Goal: Task Accomplishment & Management: Manage account settings

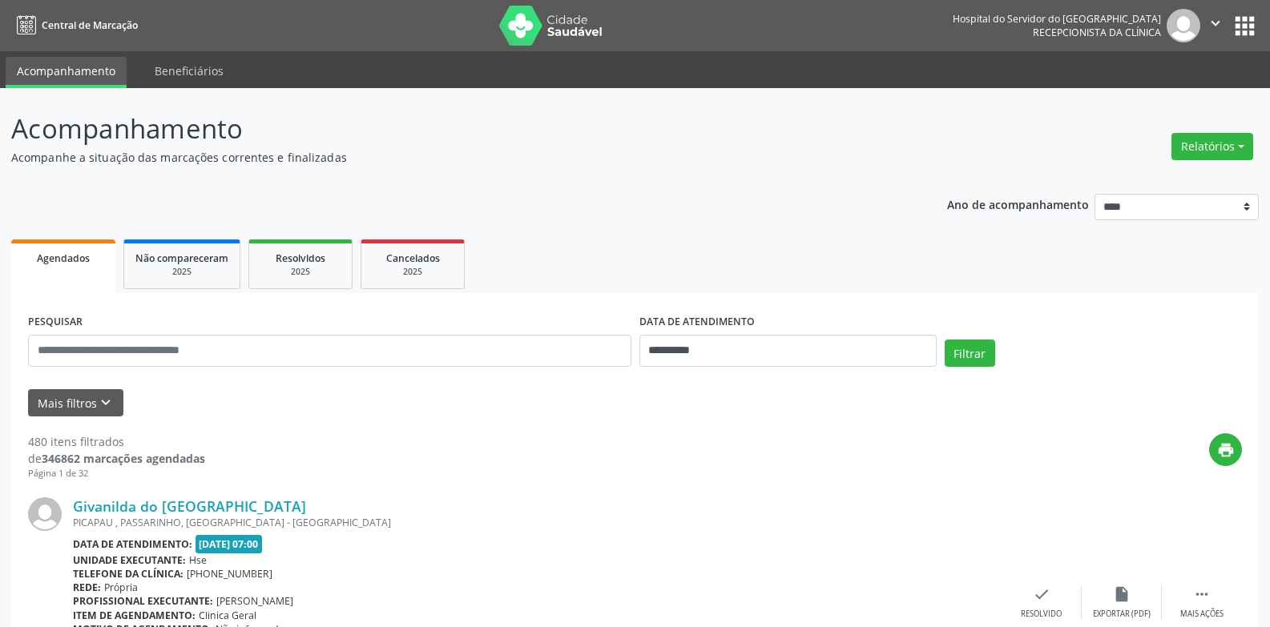
scroll to position [160, 0]
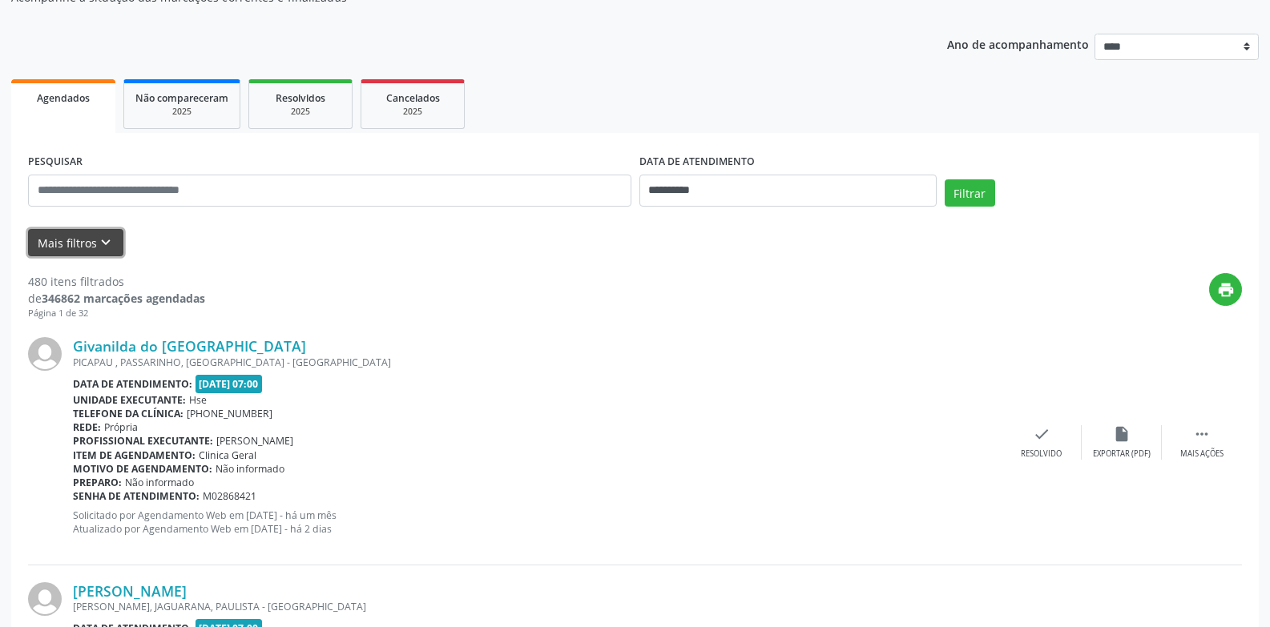
click at [34, 250] on button "Mais filtros keyboard_arrow_down" at bounding box center [75, 243] width 95 height 28
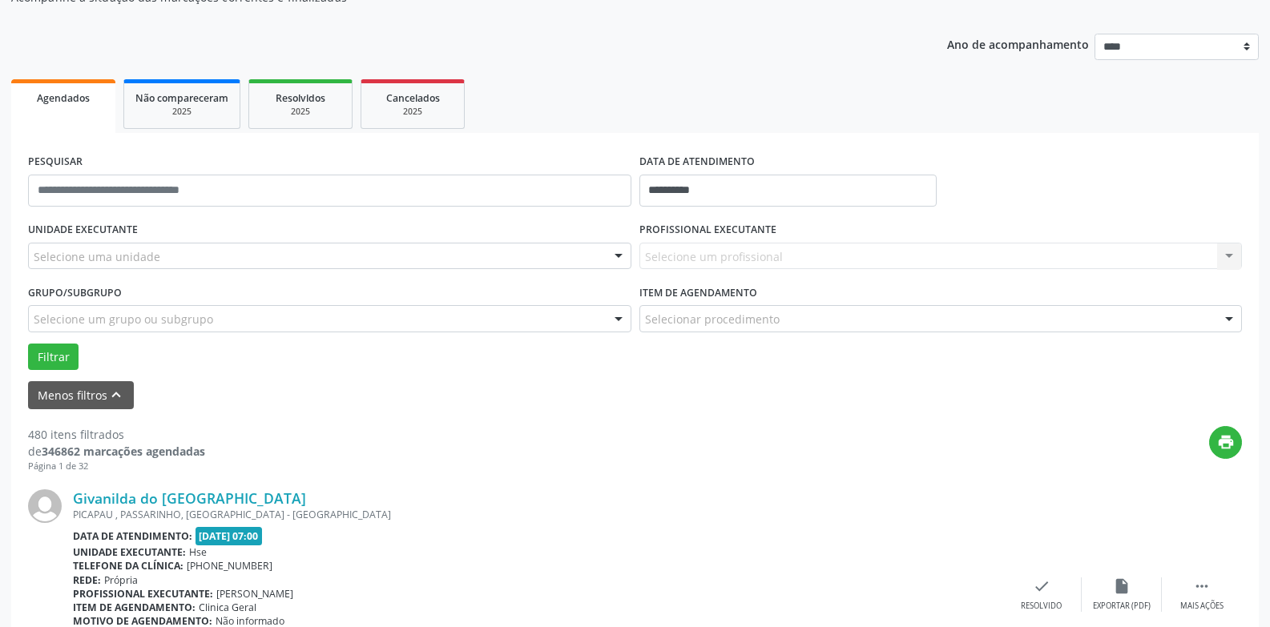
click at [171, 262] on div "Selecione uma unidade" at bounding box center [329, 256] width 603 height 27
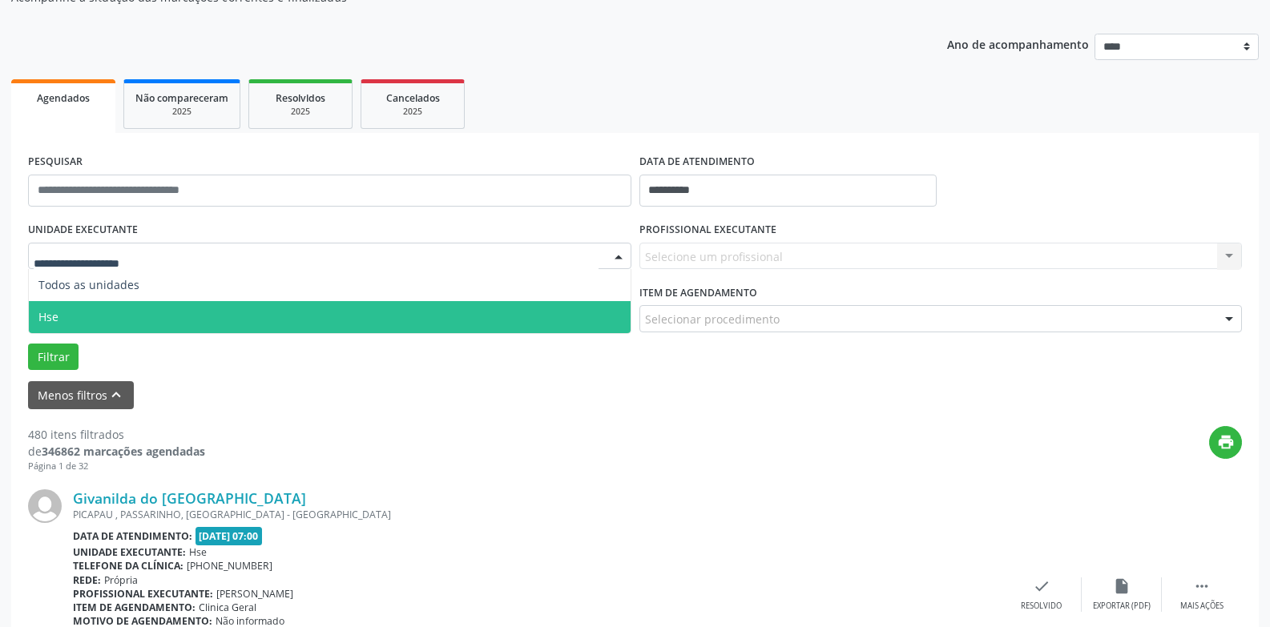
click at [143, 313] on span "Hse" at bounding box center [330, 317] width 602 height 32
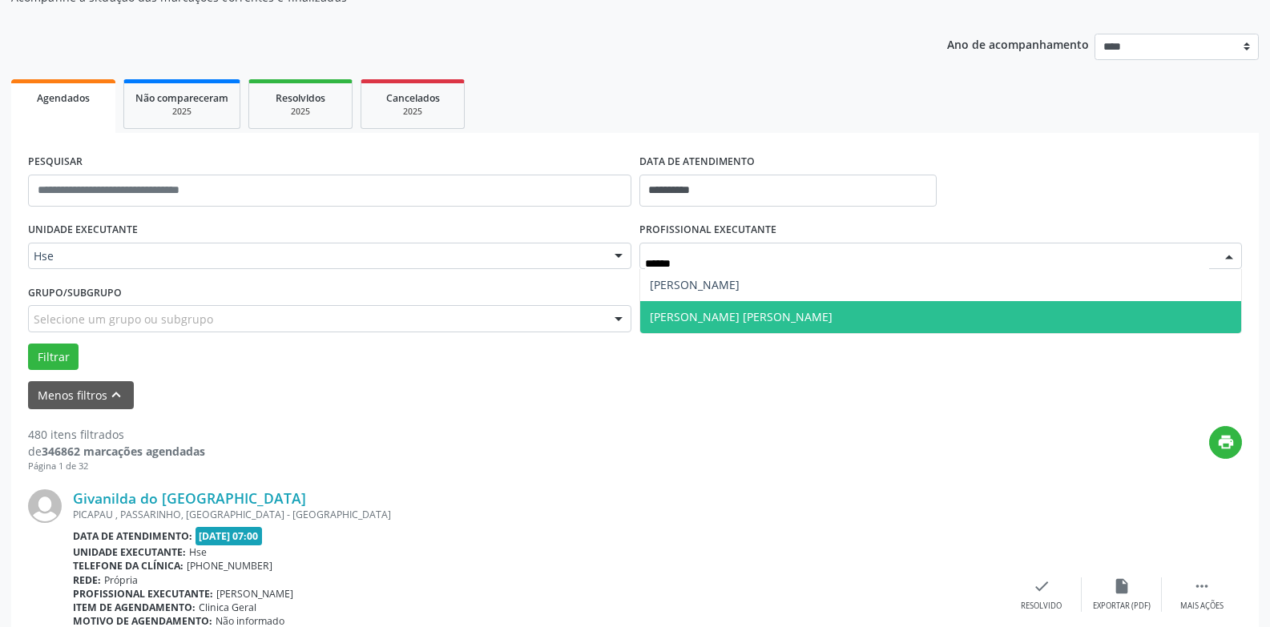
type input "*******"
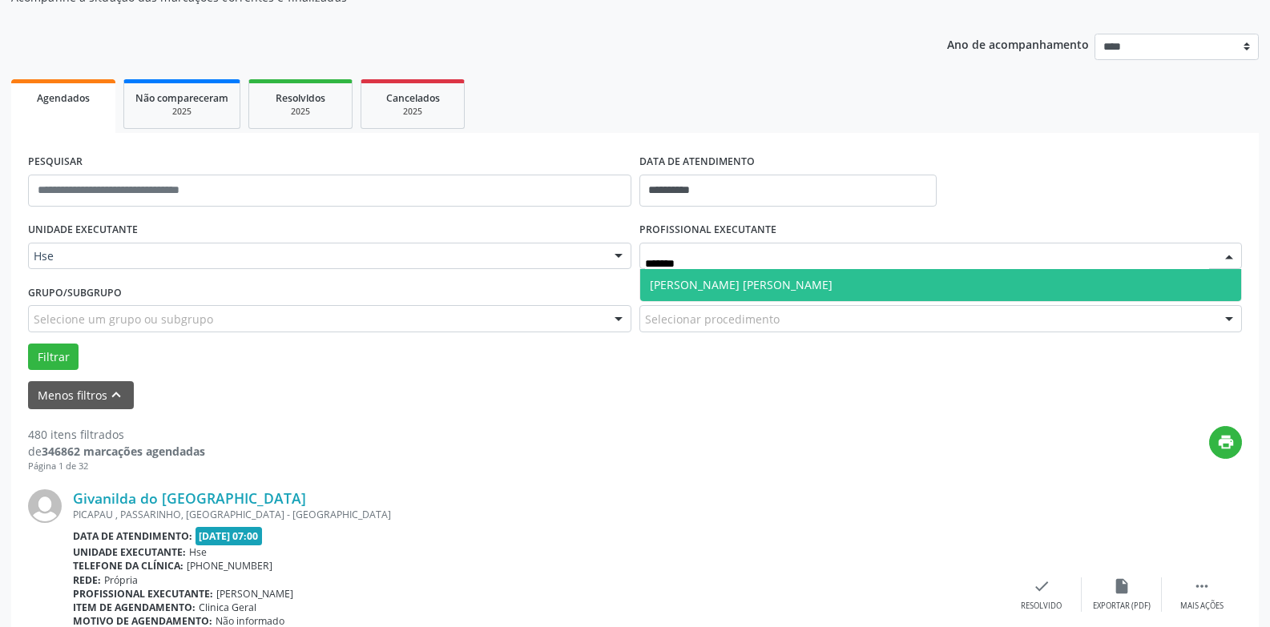
click at [764, 291] on span "[PERSON_NAME] [PERSON_NAME]" at bounding box center [741, 284] width 183 height 15
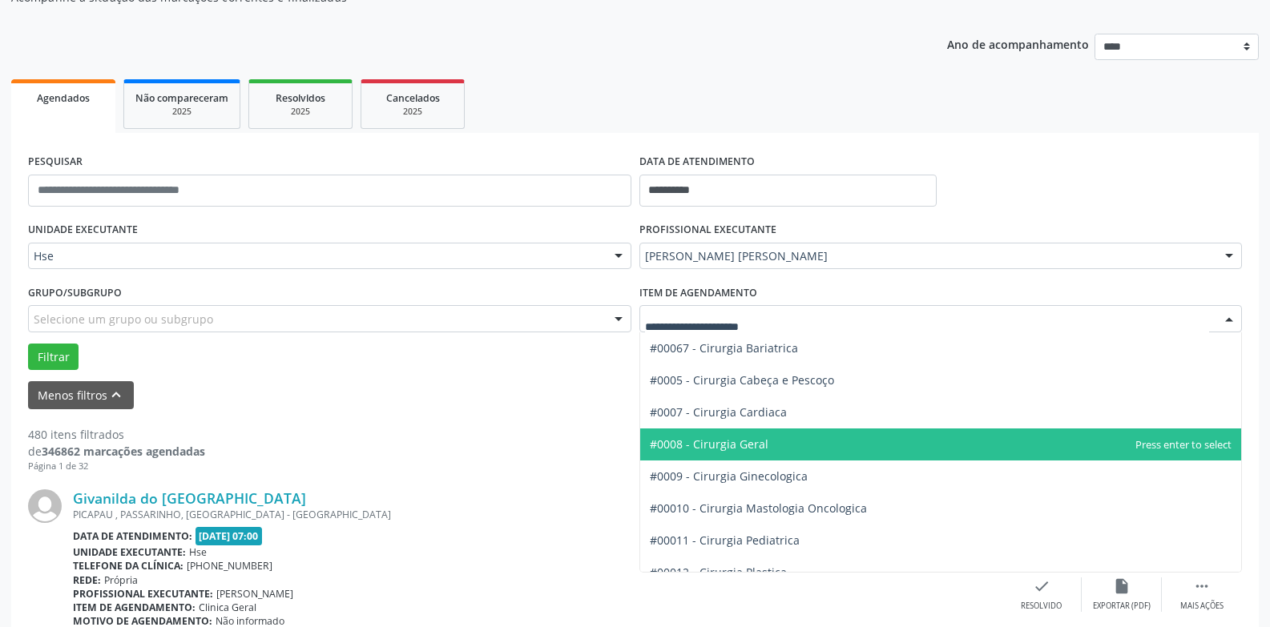
scroll to position [240, 0]
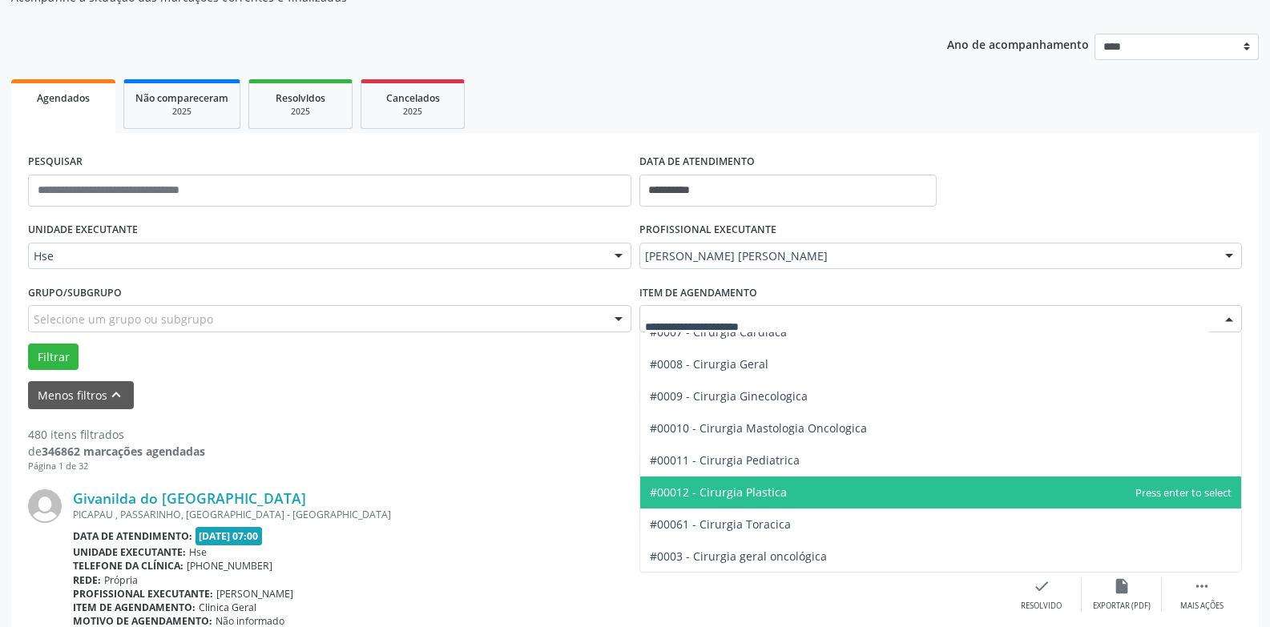
click at [791, 498] on span "#00012 - Cirurgia Plastica" at bounding box center [941, 493] width 602 height 32
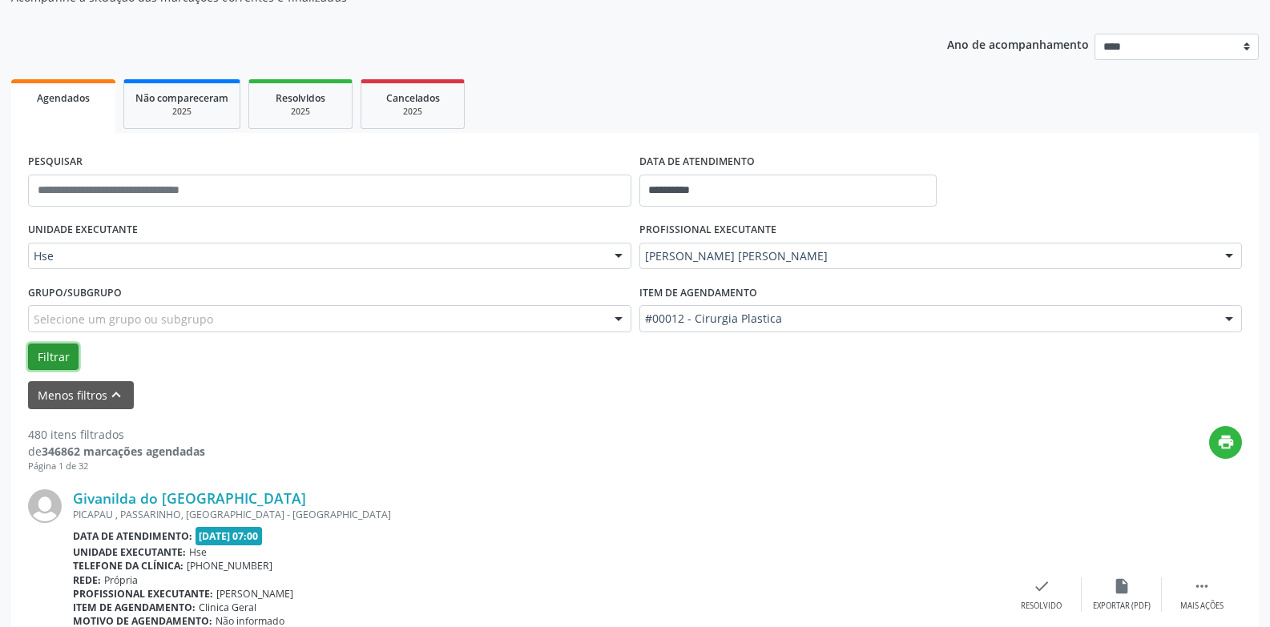
click at [57, 356] on button "Filtrar" at bounding box center [53, 357] width 50 height 27
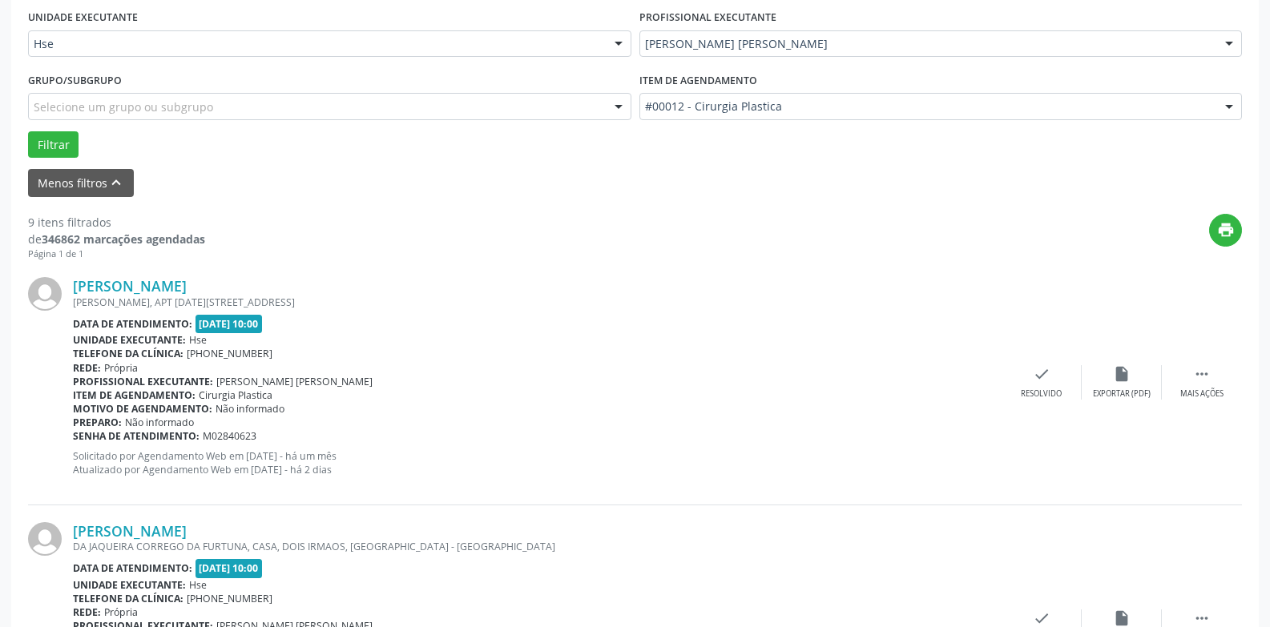
scroll to position [401, 0]
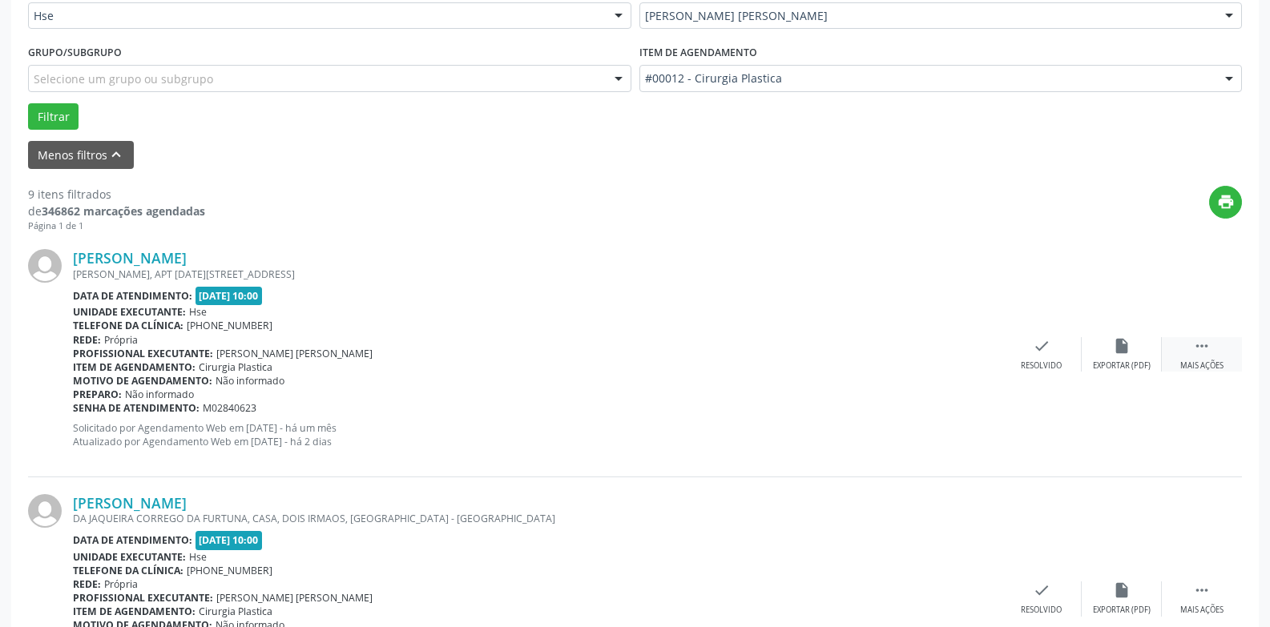
click at [1201, 352] on icon "" at bounding box center [1202, 346] width 18 height 18
click at [1119, 360] on div "alarm_off Não compareceu" at bounding box center [1121, 354] width 80 height 34
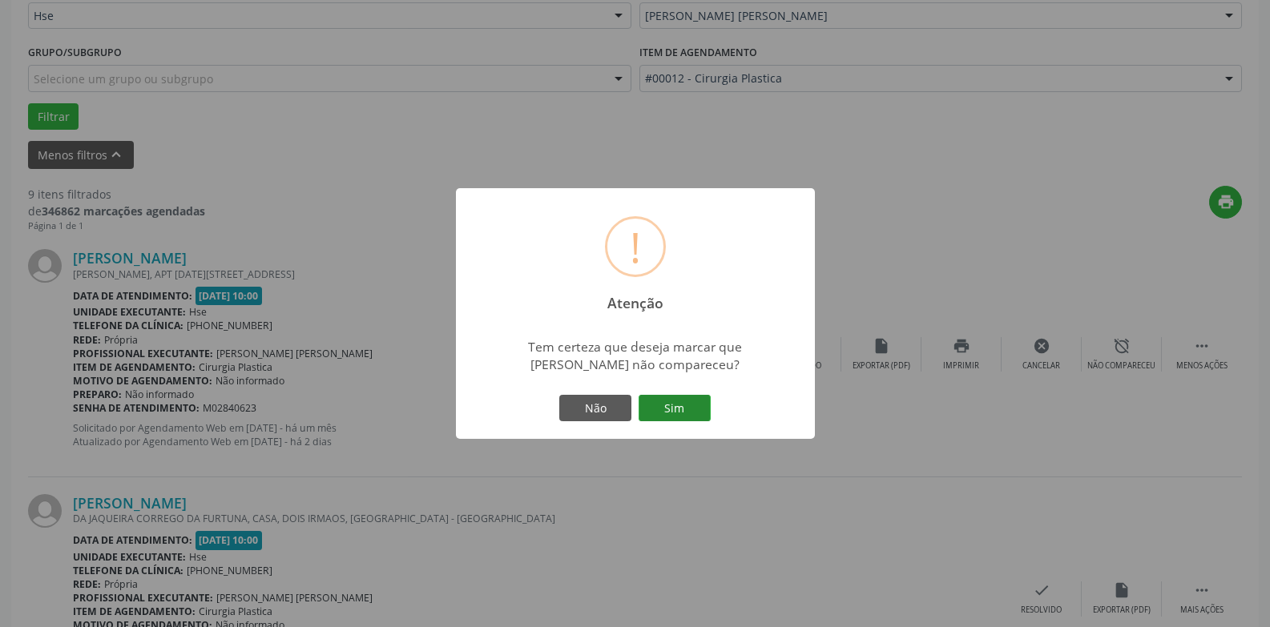
click at [679, 407] on button "Sim" at bounding box center [674, 408] width 72 height 27
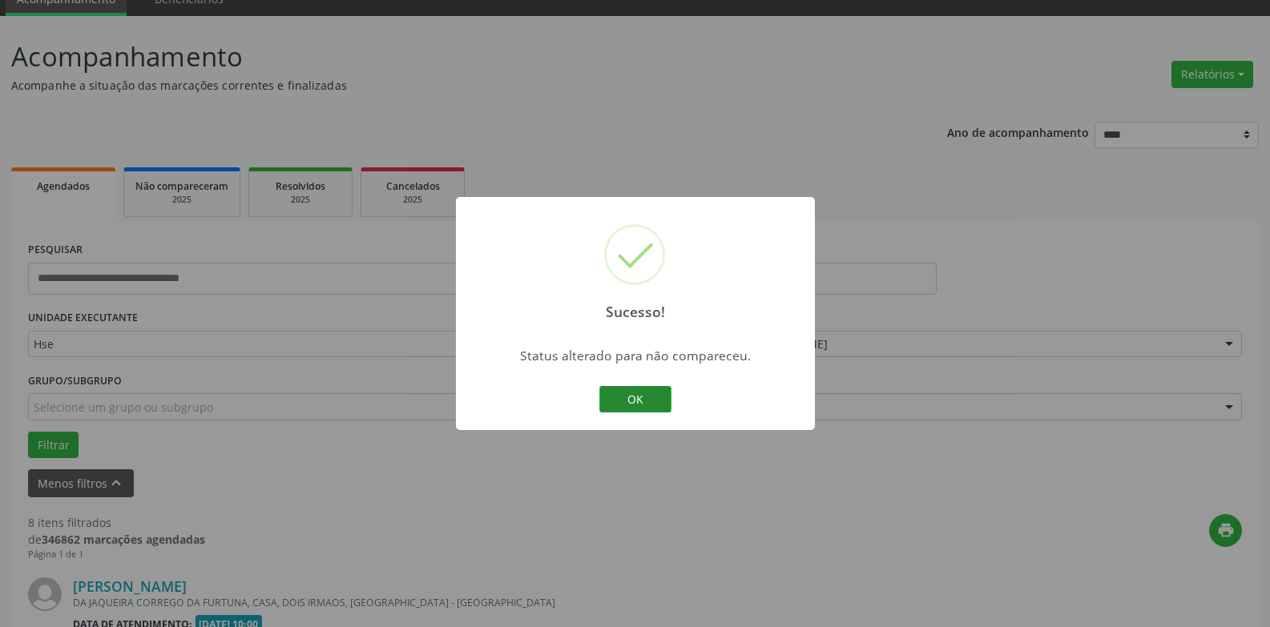
click at [650, 409] on button "OK" at bounding box center [635, 399] width 72 height 27
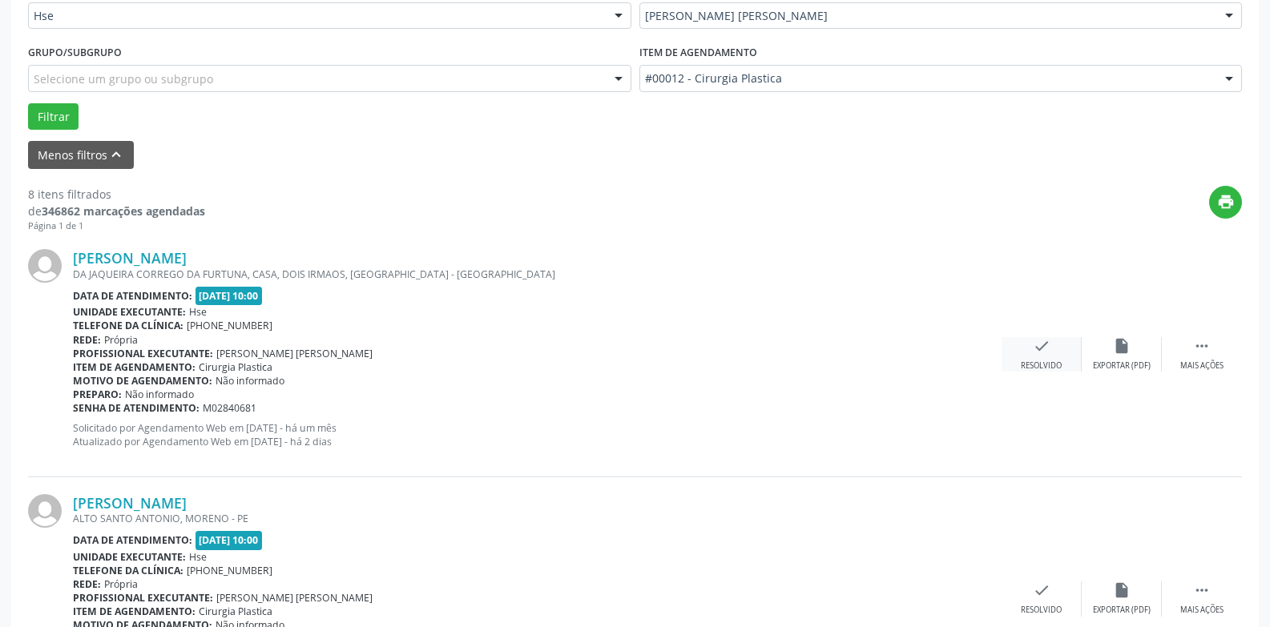
click at [1042, 352] on icon "check" at bounding box center [1042, 346] width 18 height 18
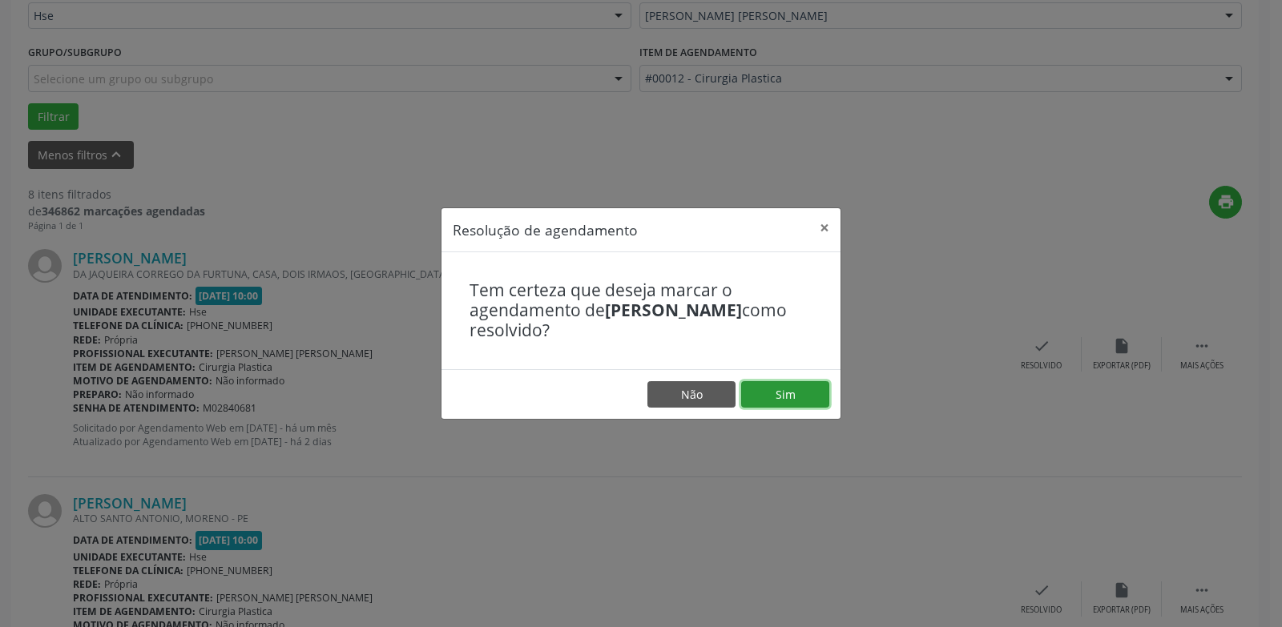
click at [781, 392] on button "Sim" at bounding box center [785, 394] width 88 height 27
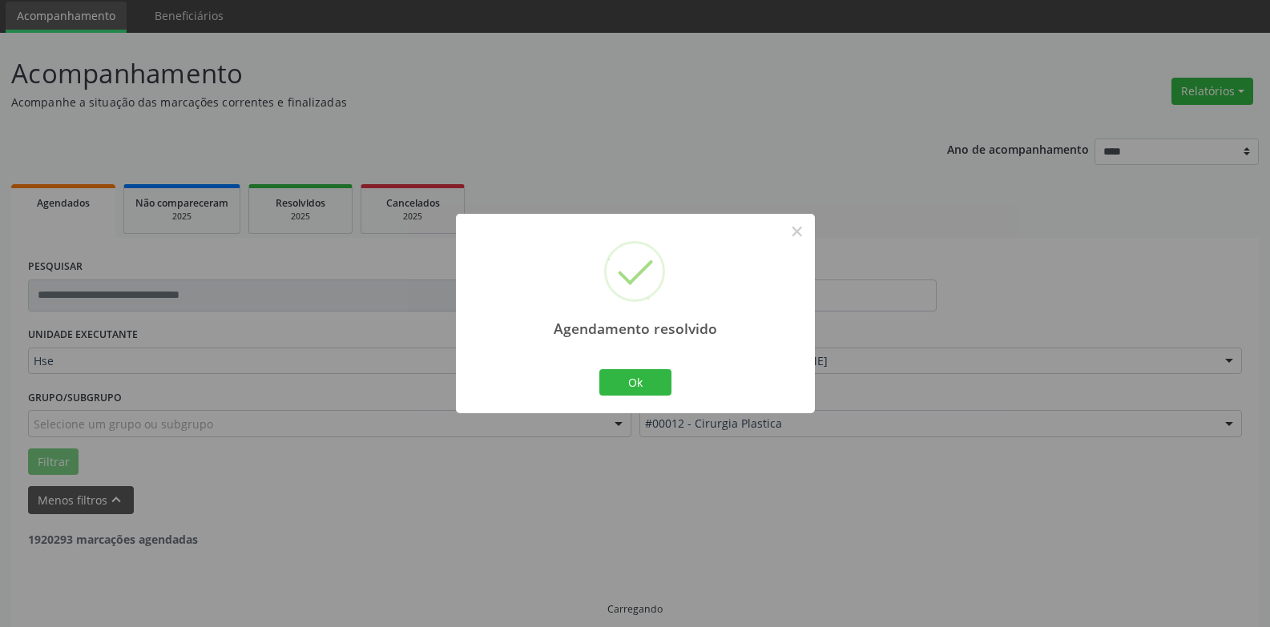
scroll to position [72, 0]
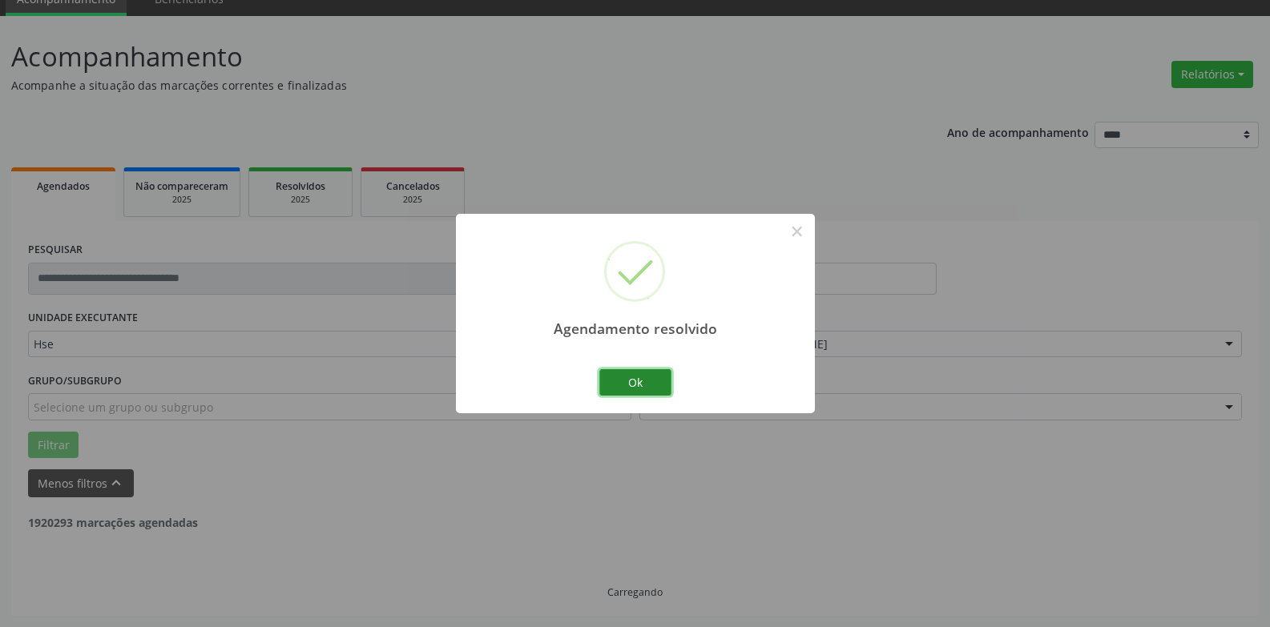
click at [635, 385] on button "Ok" at bounding box center [635, 382] width 72 height 27
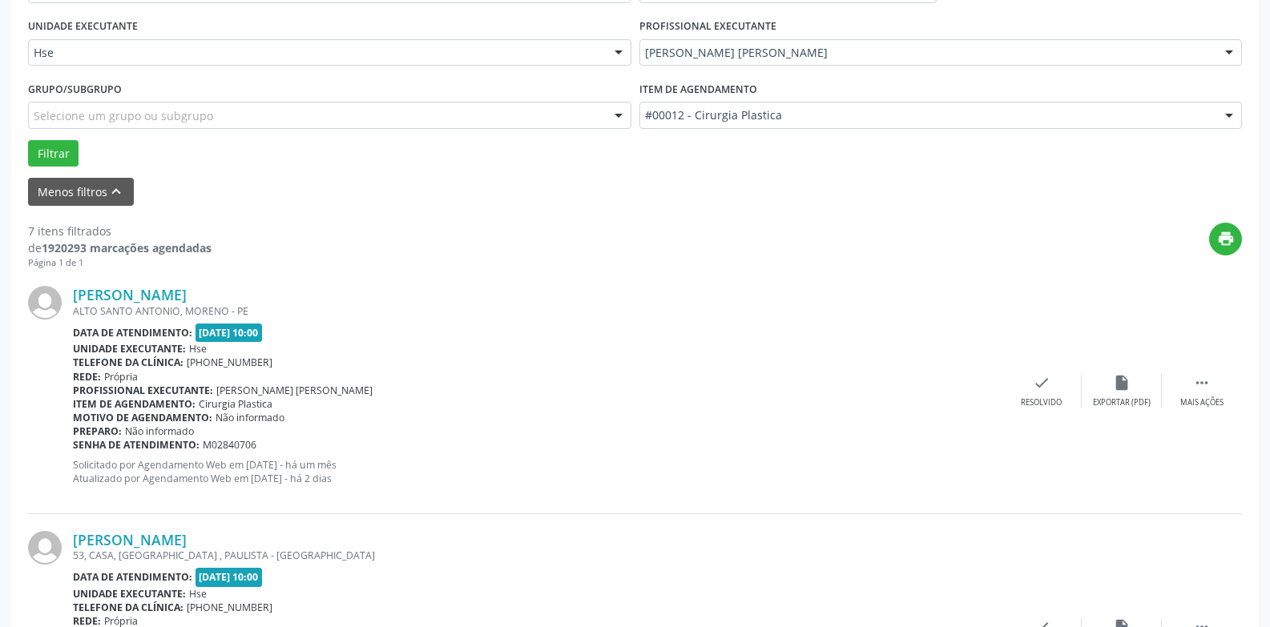
scroll to position [393, 0]
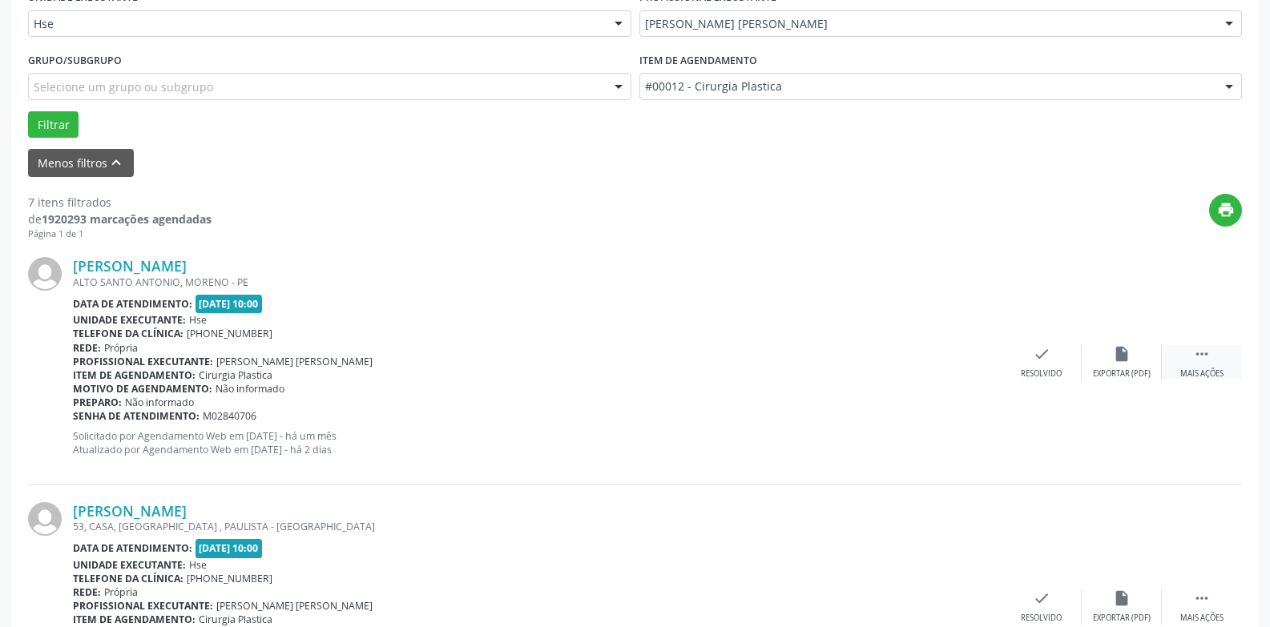
drag, startPoint x: 1206, startPoint y: 355, endPoint x: 1191, endPoint y: 353, distance: 14.5
click at [1205, 355] on icon "" at bounding box center [1202, 354] width 18 height 18
click at [1114, 366] on div "alarm_off Não compareceu" at bounding box center [1121, 362] width 80 height 34
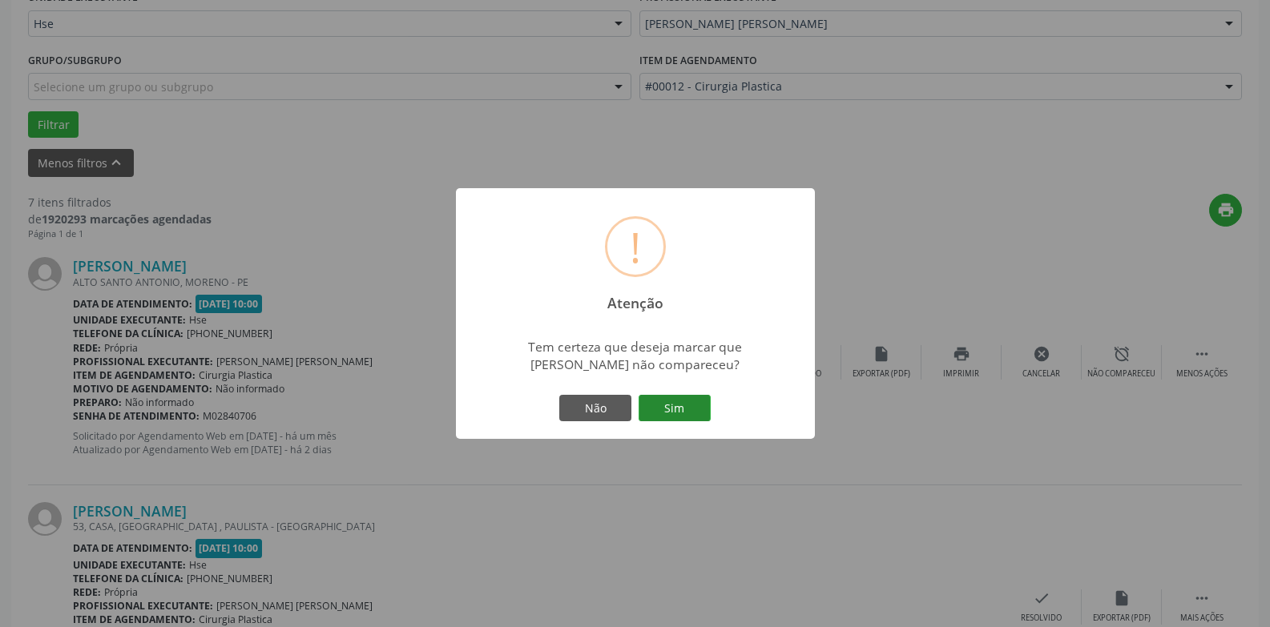
click at [679, 404] on button "Sim" at bounding box center [674, 408] width 72 height 27
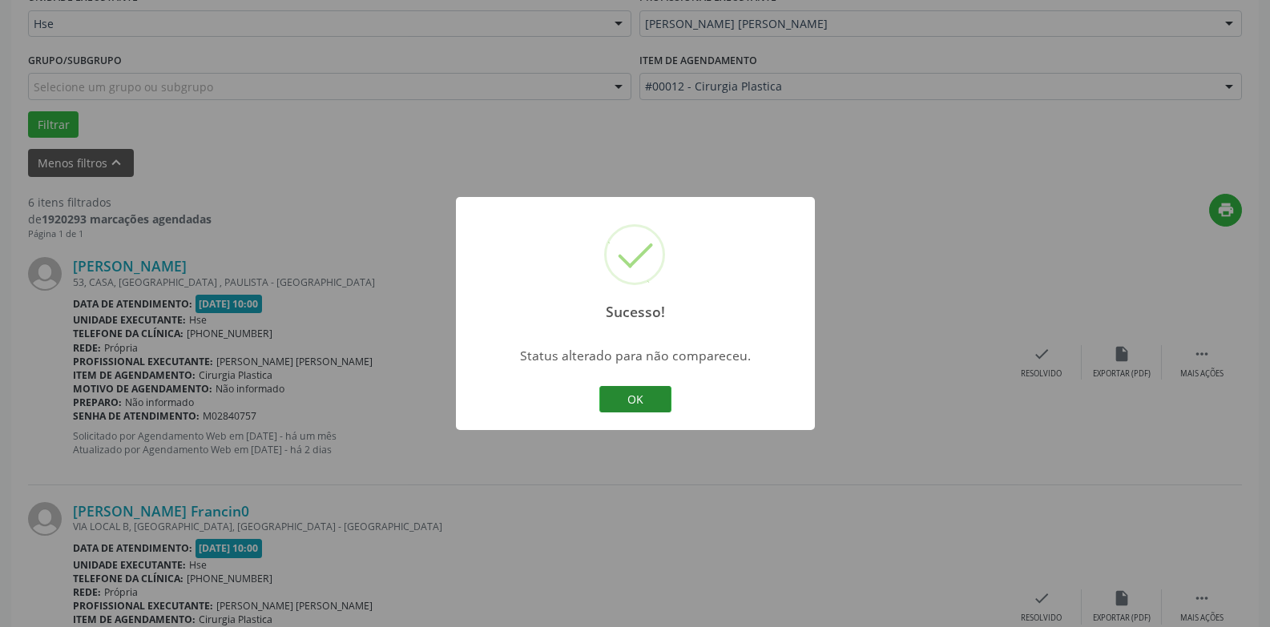
click at [651, 399] on button "OK" at bounding box center [635, 399] width 72 height 27
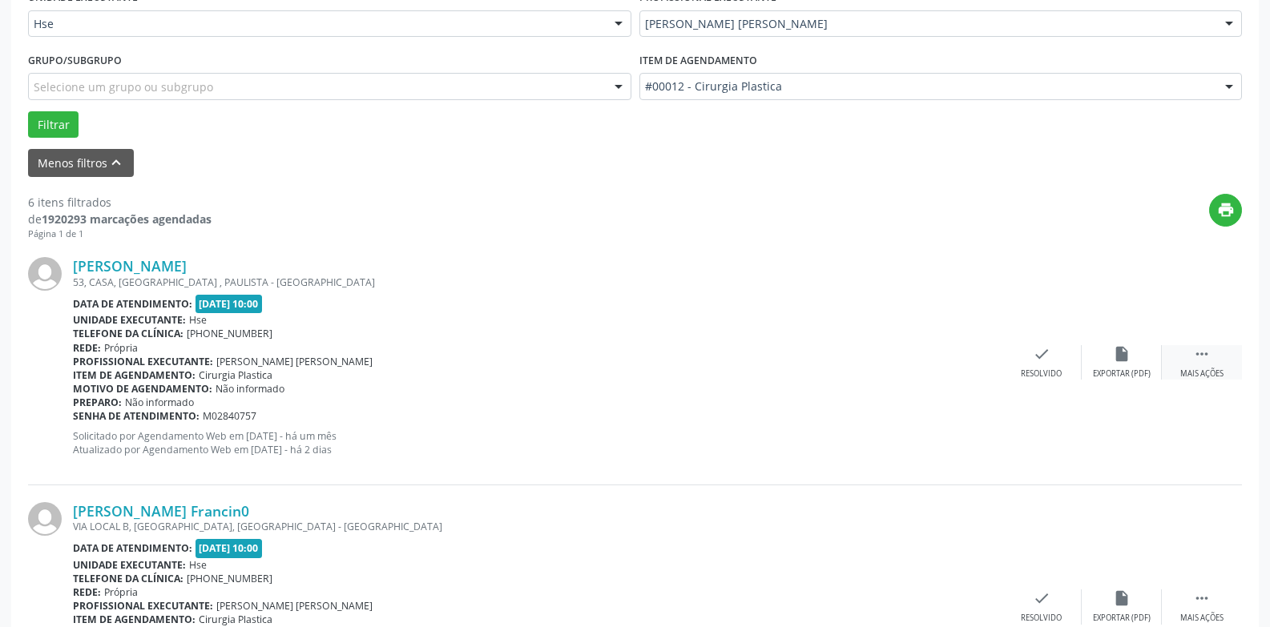
click at [1202, 358] on icon "" at bounding box center [1202, 354] width 18 height 18
click at [1122, 359] on icon "alarm_off" at bounding box center [1122, 354] width 18 height 18
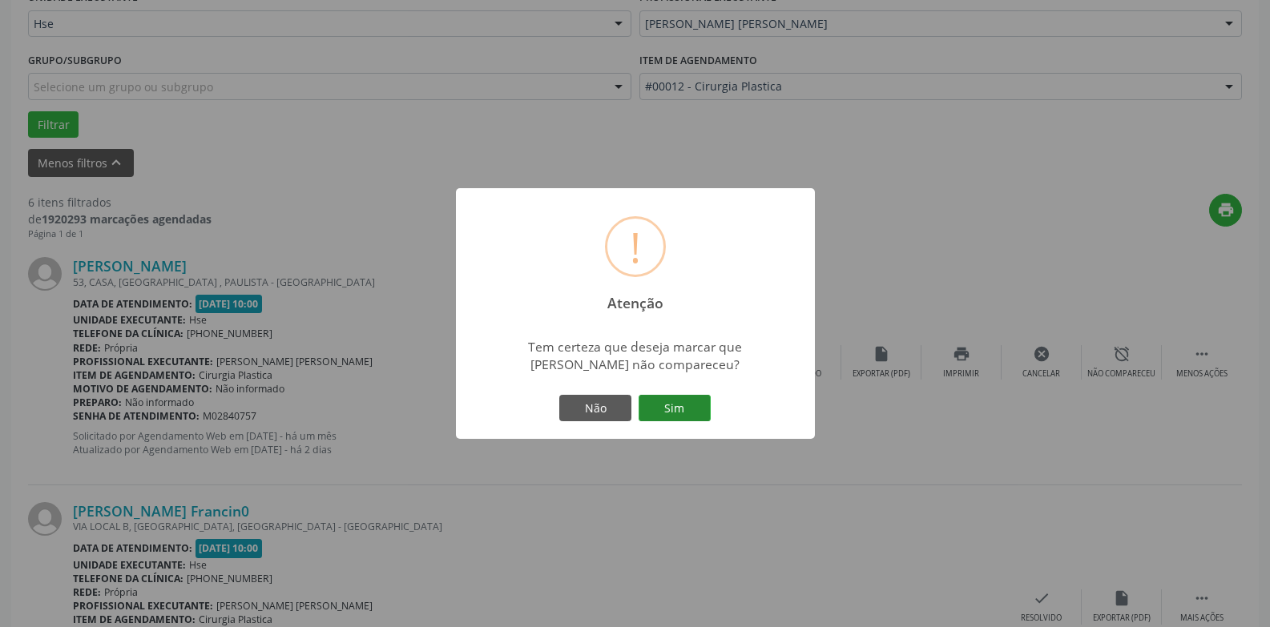
click at [674, 413] on button "Sim" at bounding box center [674, 408] width 72 height 27
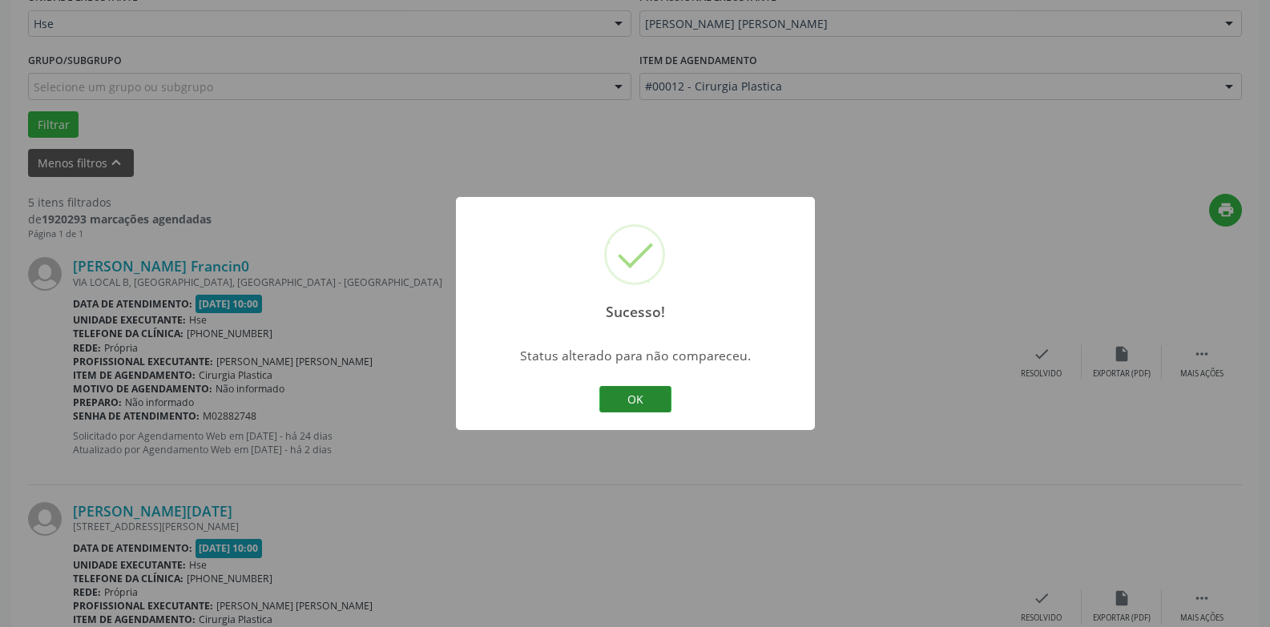
click at [633, 404] on button "OK" at bounding box center [635, 399] width 72 height 27
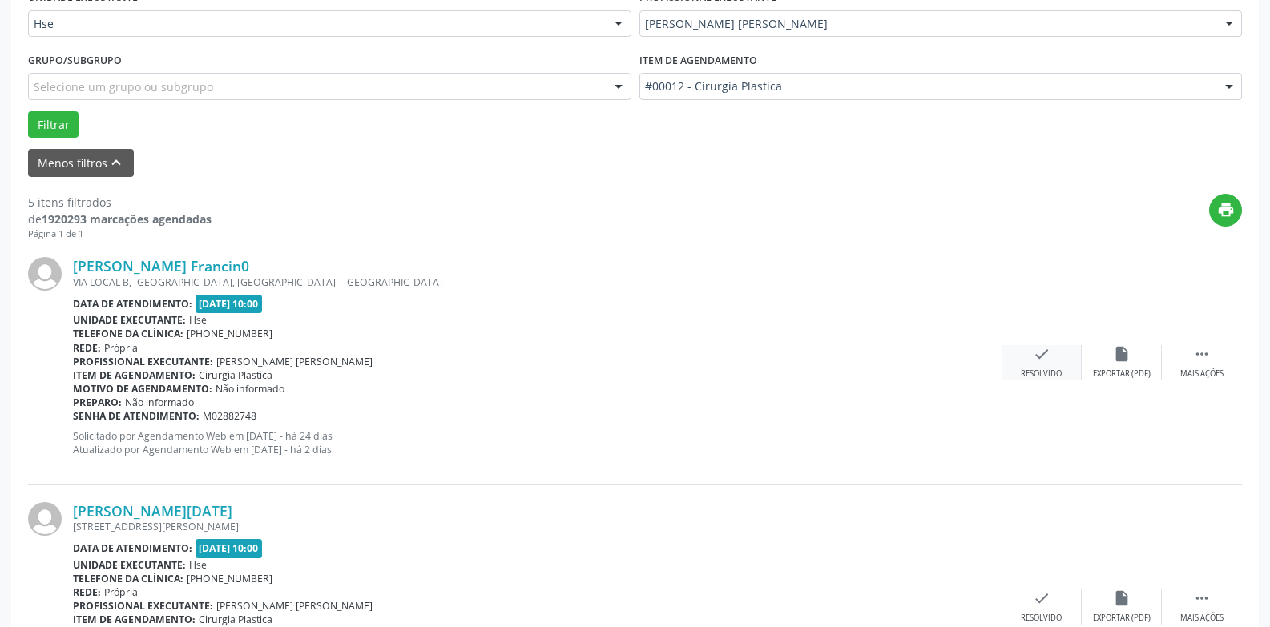
click at [1037, 356] on icon "check" at bounding box center [1042, 354] width 18 height 18
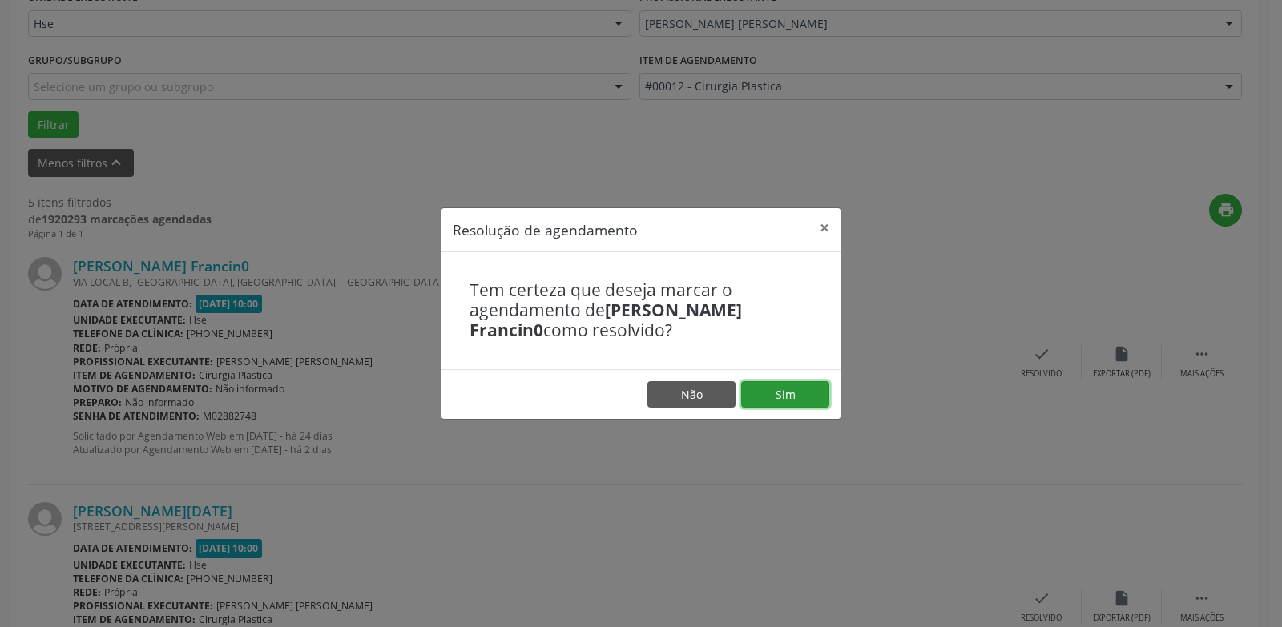
click at [789, 391] on button "Sim" at bounding box center [785, 394] width 88 height 27
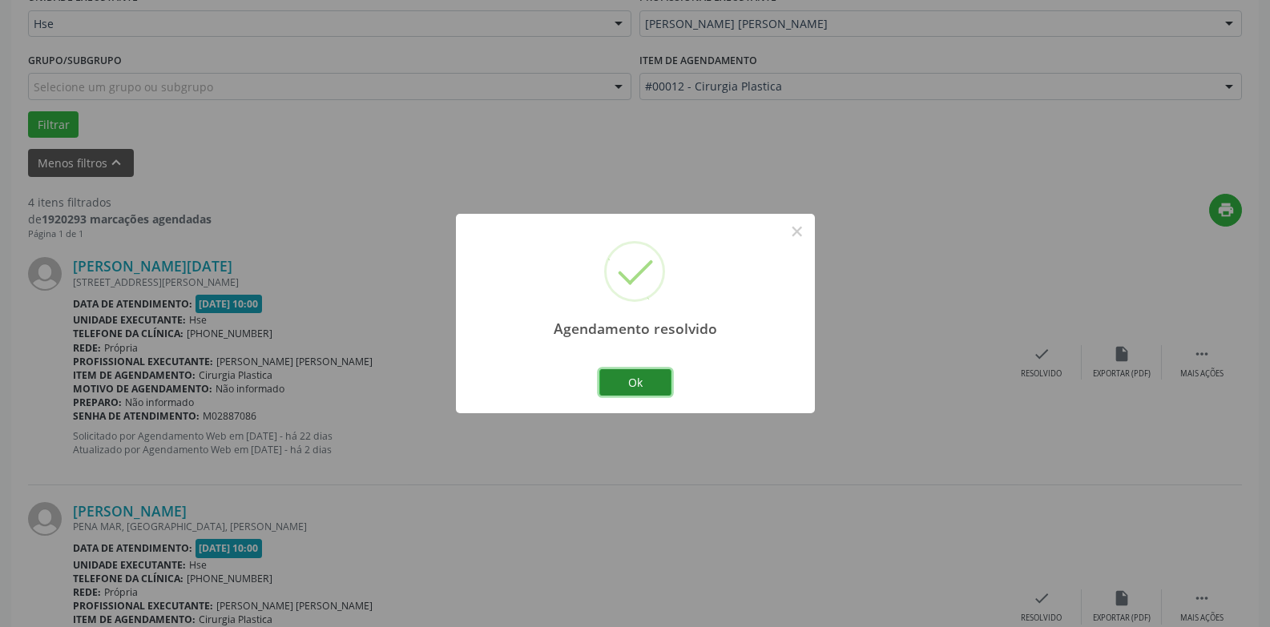
click at [620, 393] on button "Ok" at bounding box center [635, 382] width 72 height 27
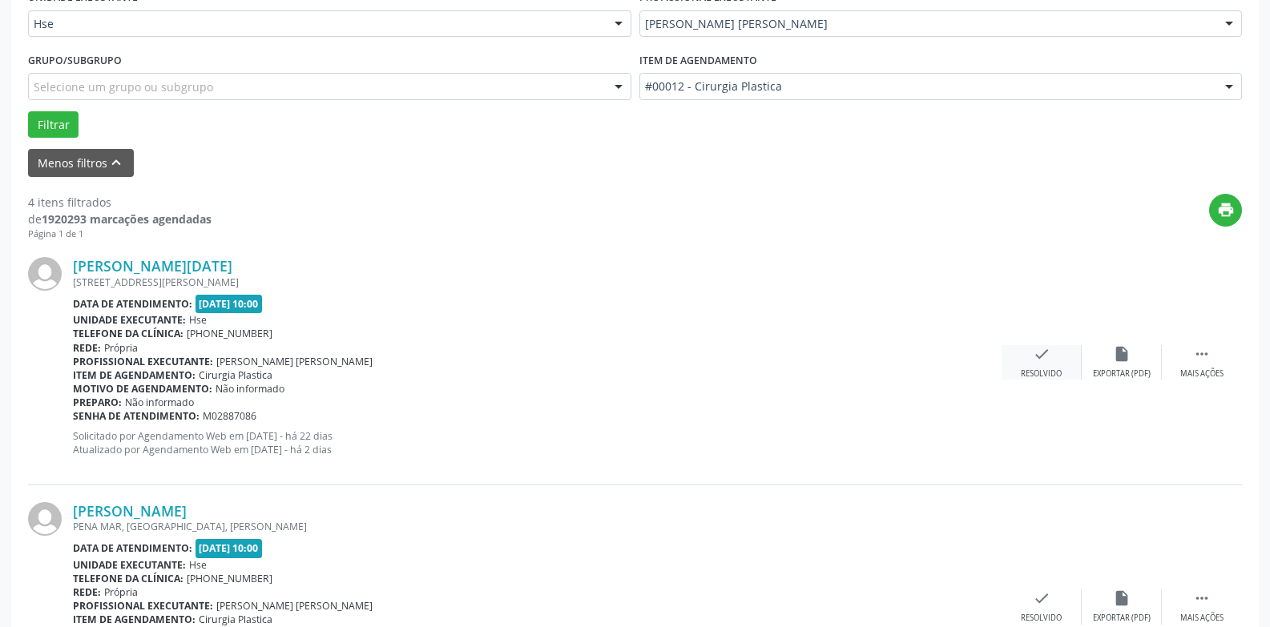
click at [1033, 364] on div "check Resolvido" at bounding box center [1041, 362] width 80 height 34
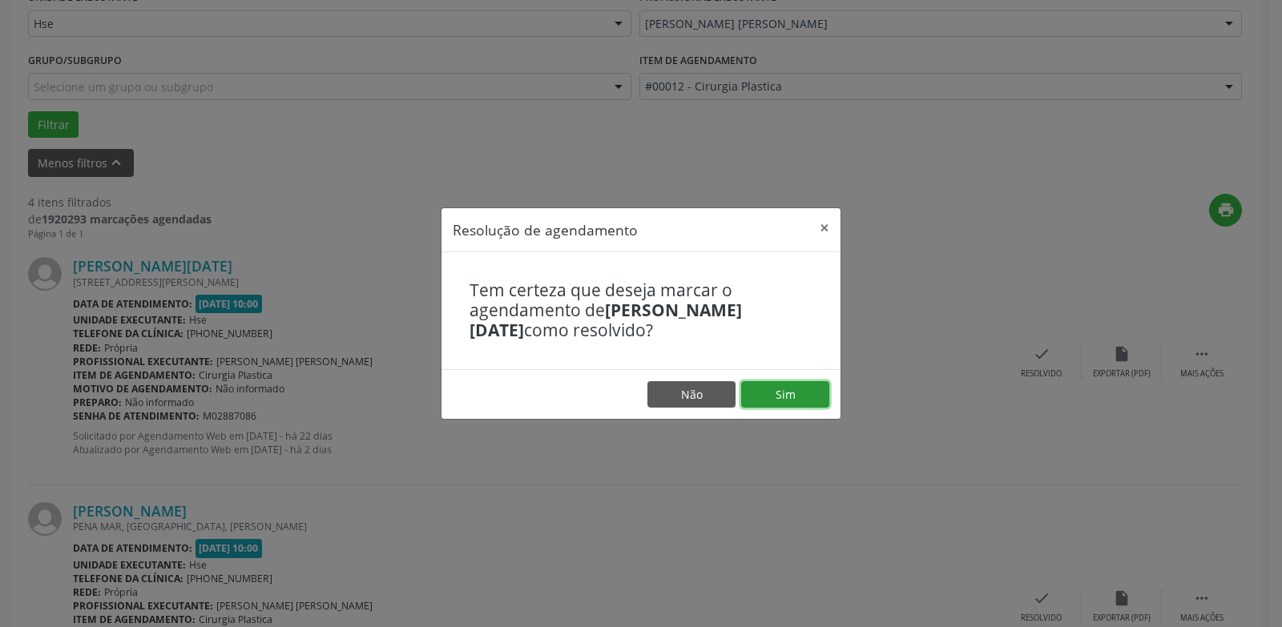
click at [783, 394] on button "Sim" at bounding box center [785, 394] width 88 height 27
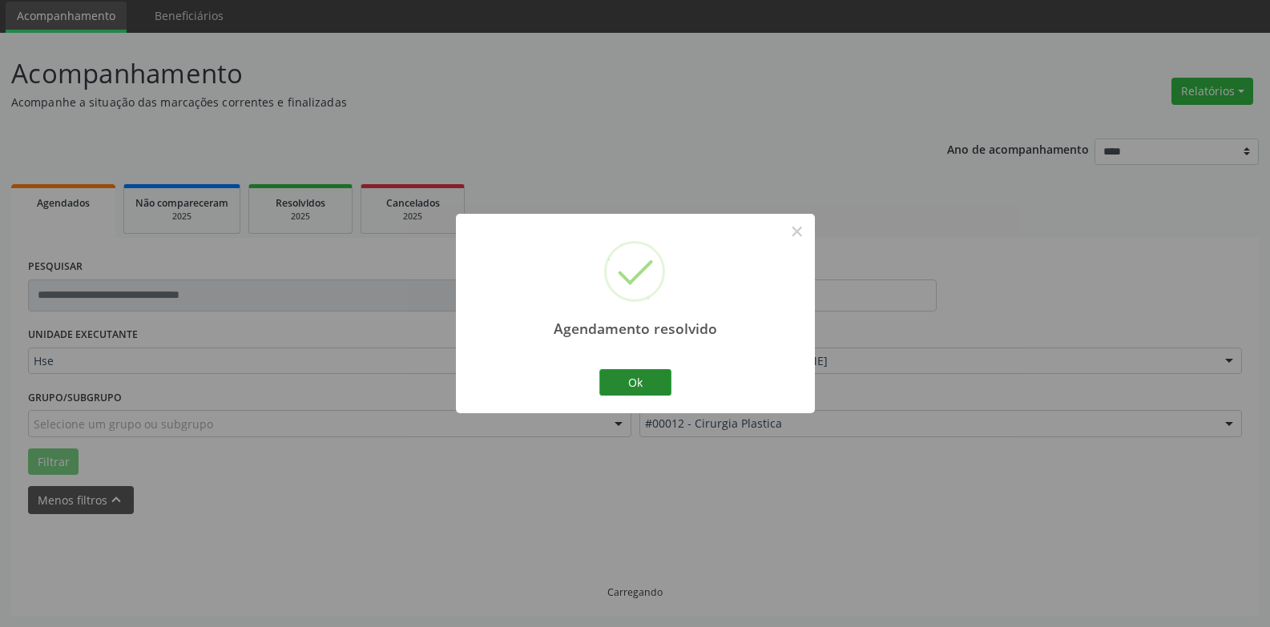
scroll to position [72, 0]
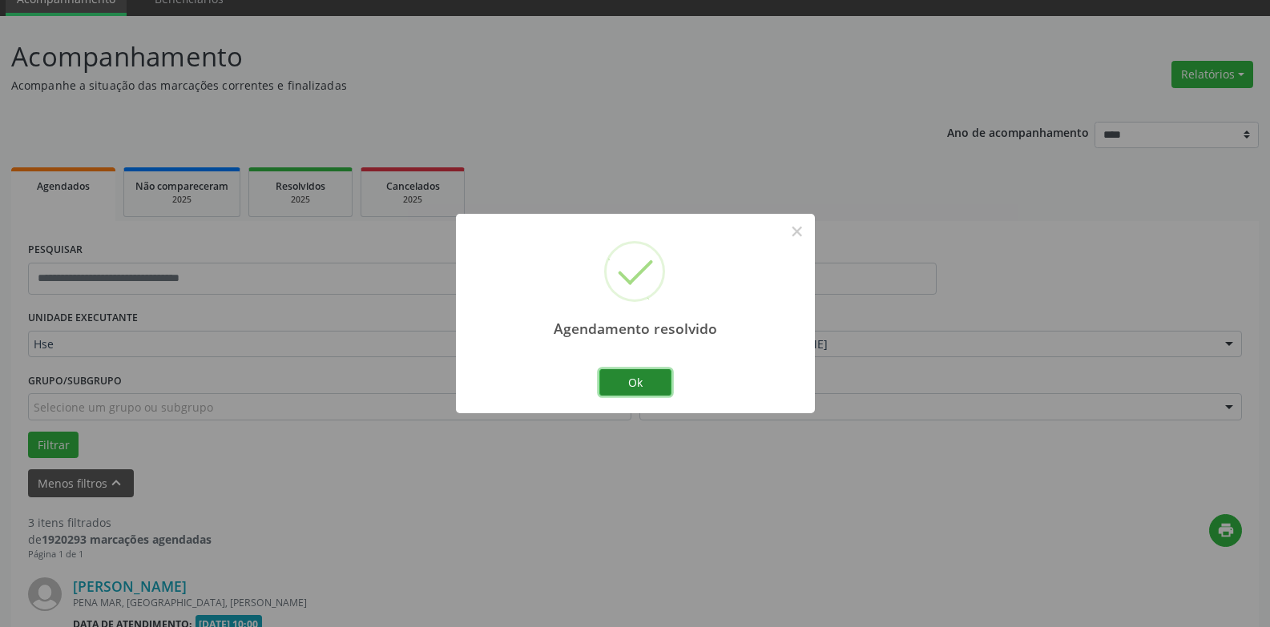
click at [626, 384] on button "Ok" at bounding box center [635, 382] width 72 height 27
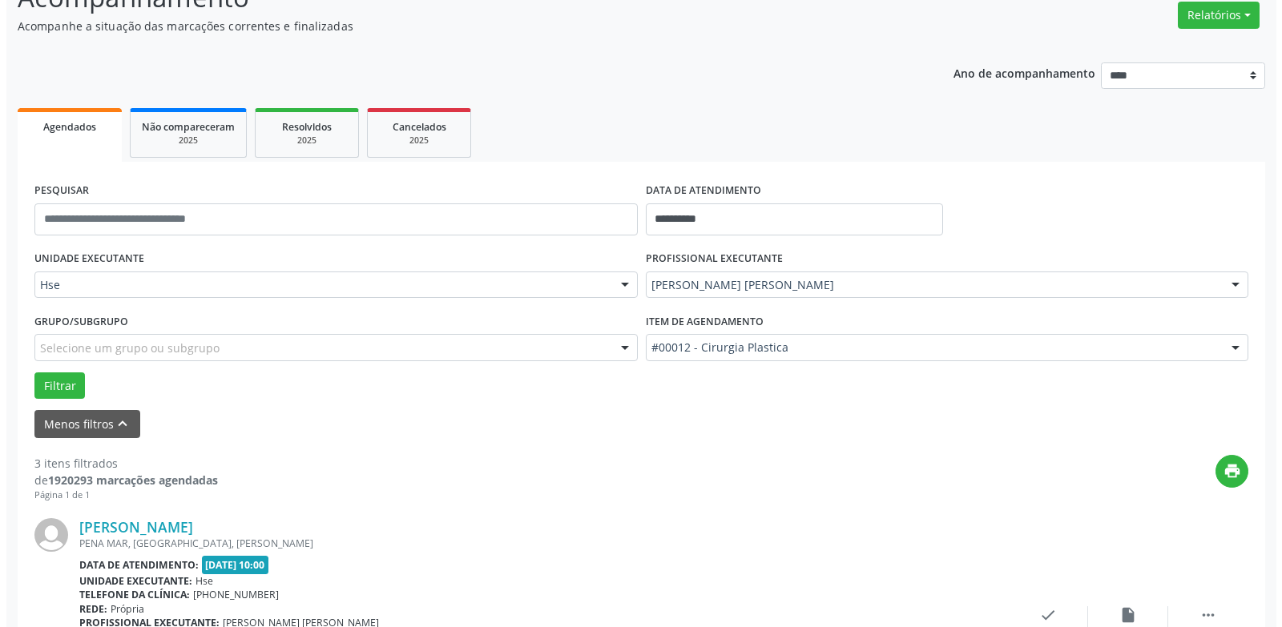
scroll to position [232, 0]
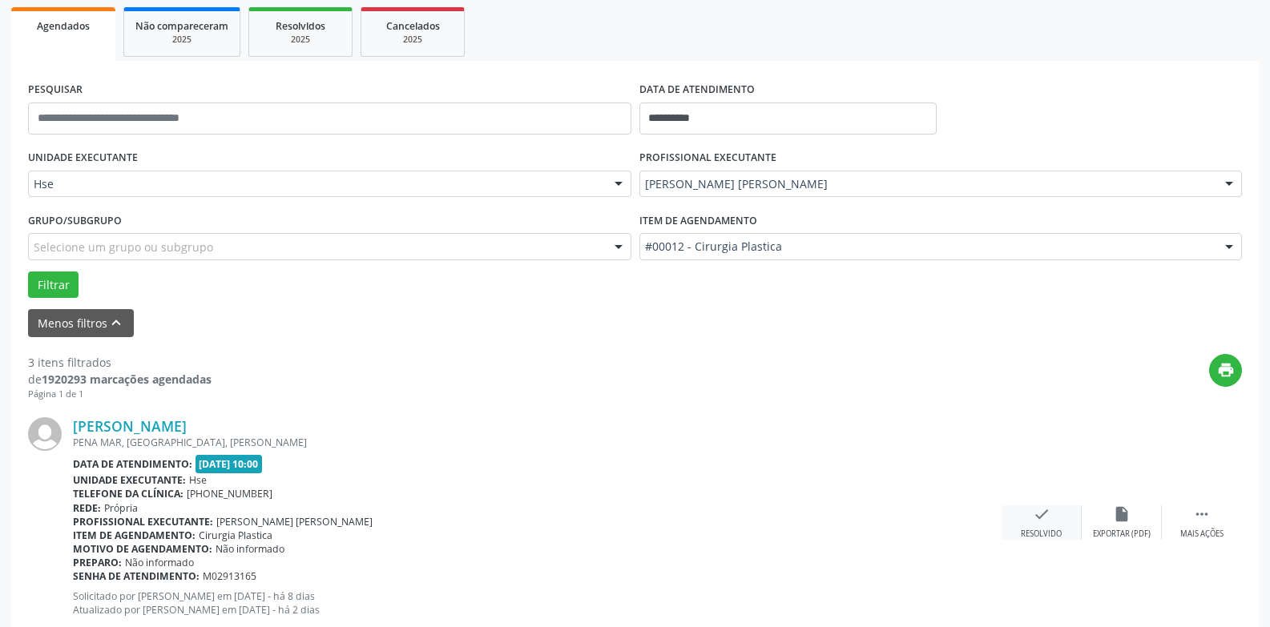
click at [1048, 525] on div "check Resolvido" at bounding box center [1041, 522] width 80 height 34
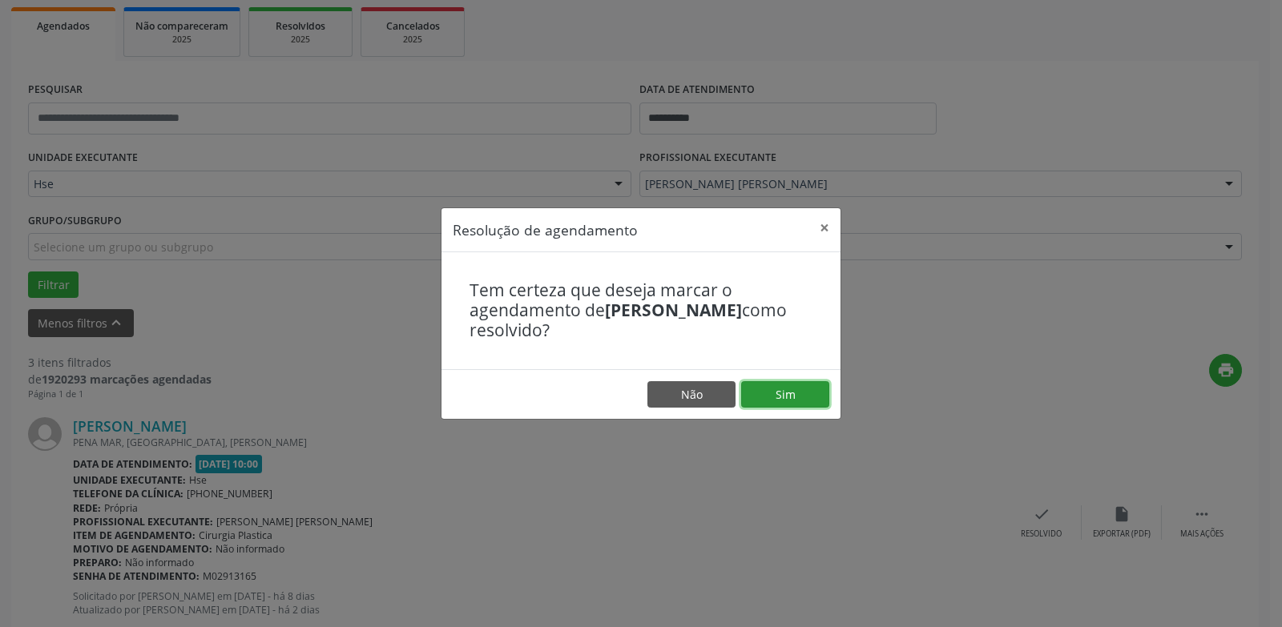
click at [783, 391] on button "Sim" at bounding box center [785, 394] width 88 height 27
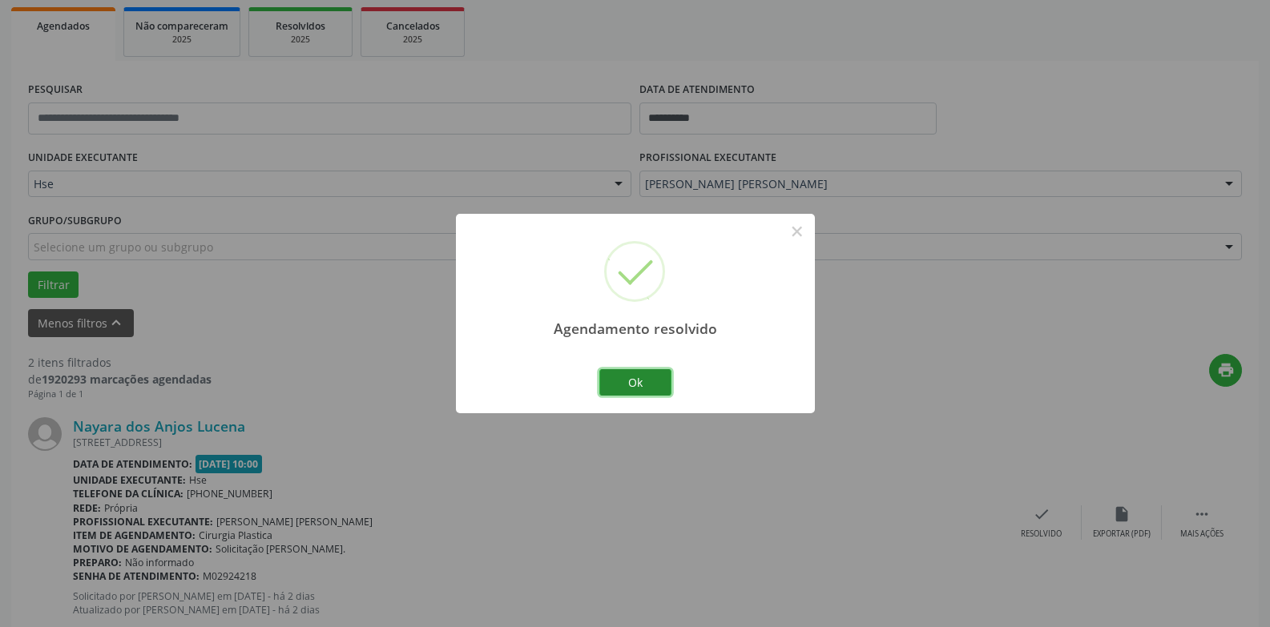
click at [628, 383] on button "Ok" at bounding box center [635, 382] width 72 height 27
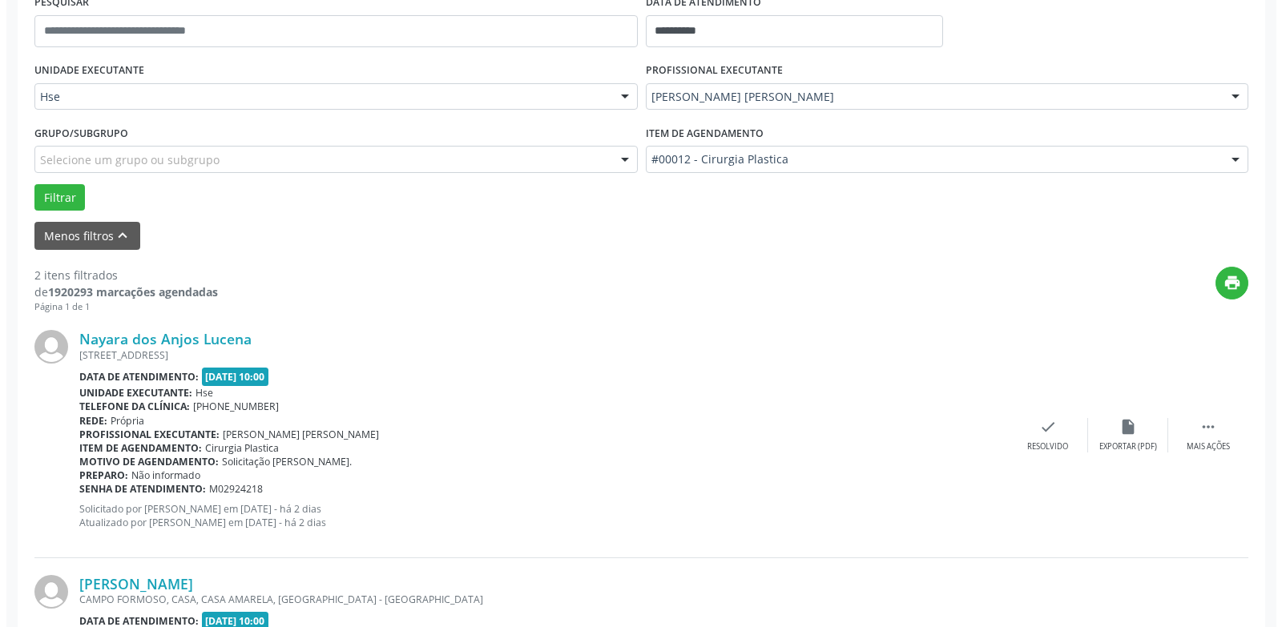
scroll to position [473, 0]
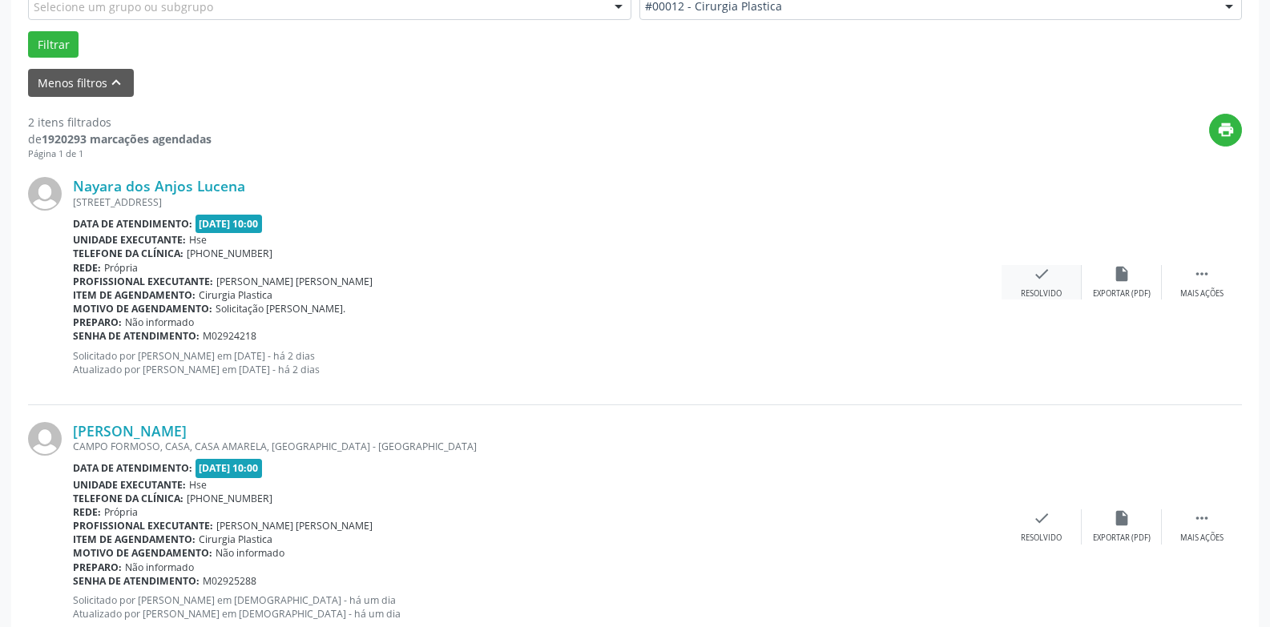
click at [1047, 277] on icon "check" at bounding box center [1042, 274] width 18 height 18
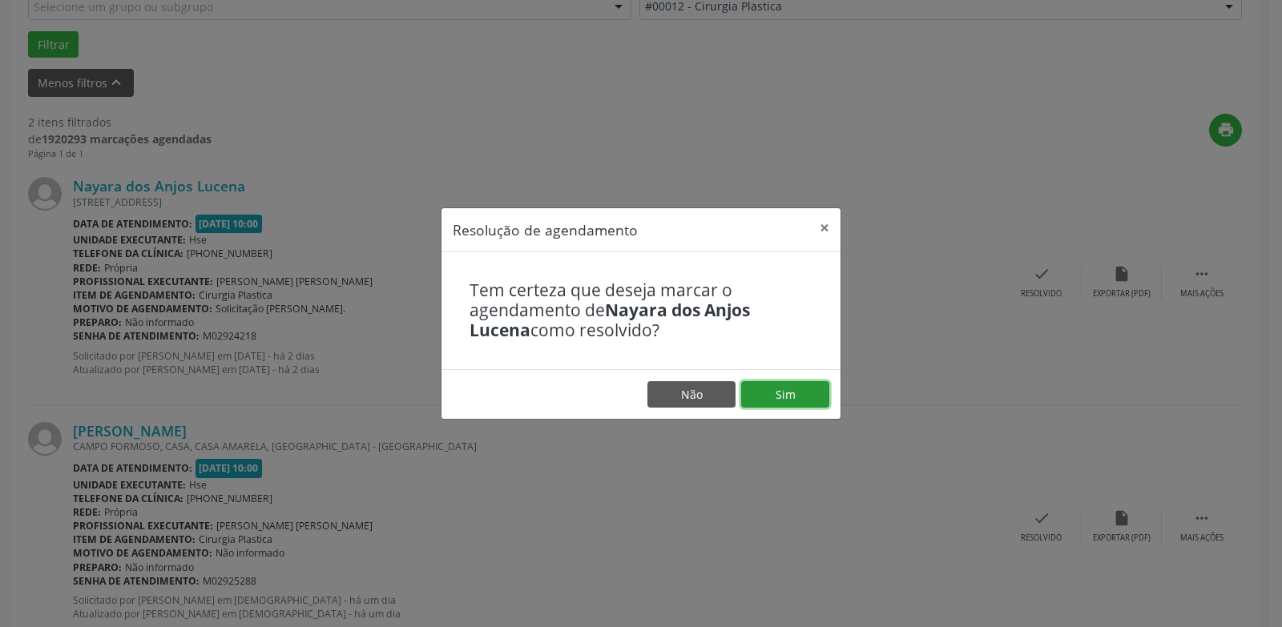
click at [783, 397] on button "Sim" at bounding box center [785, 394] width 88 height 27
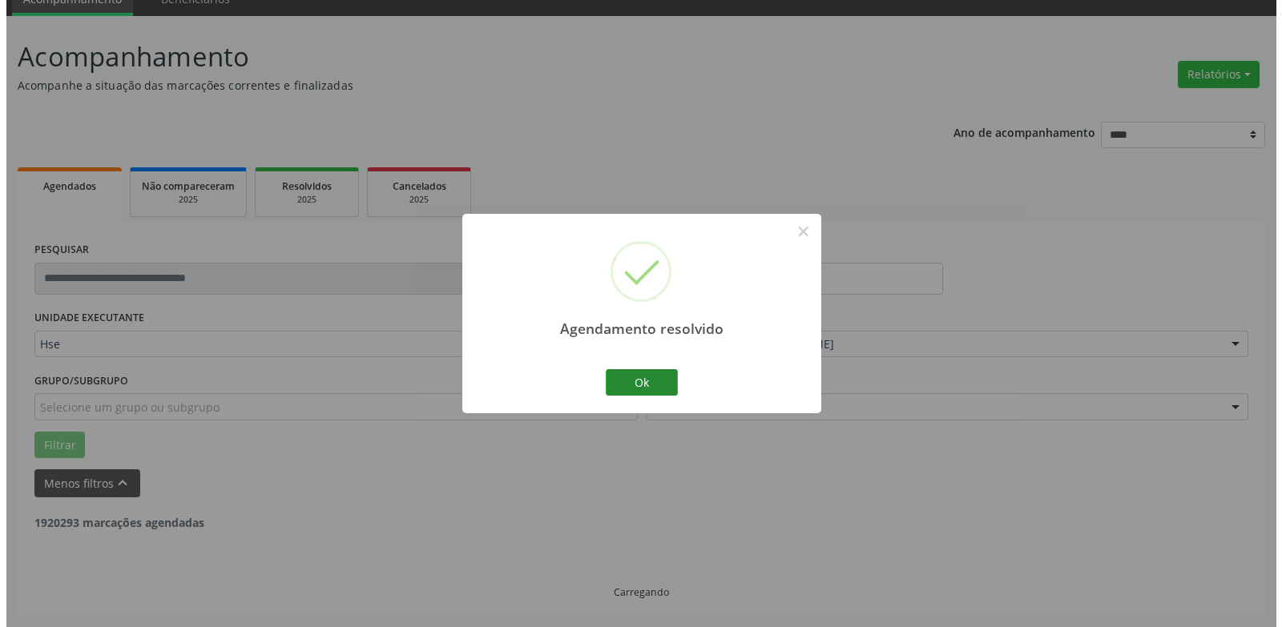
scroll to position [278, 0]
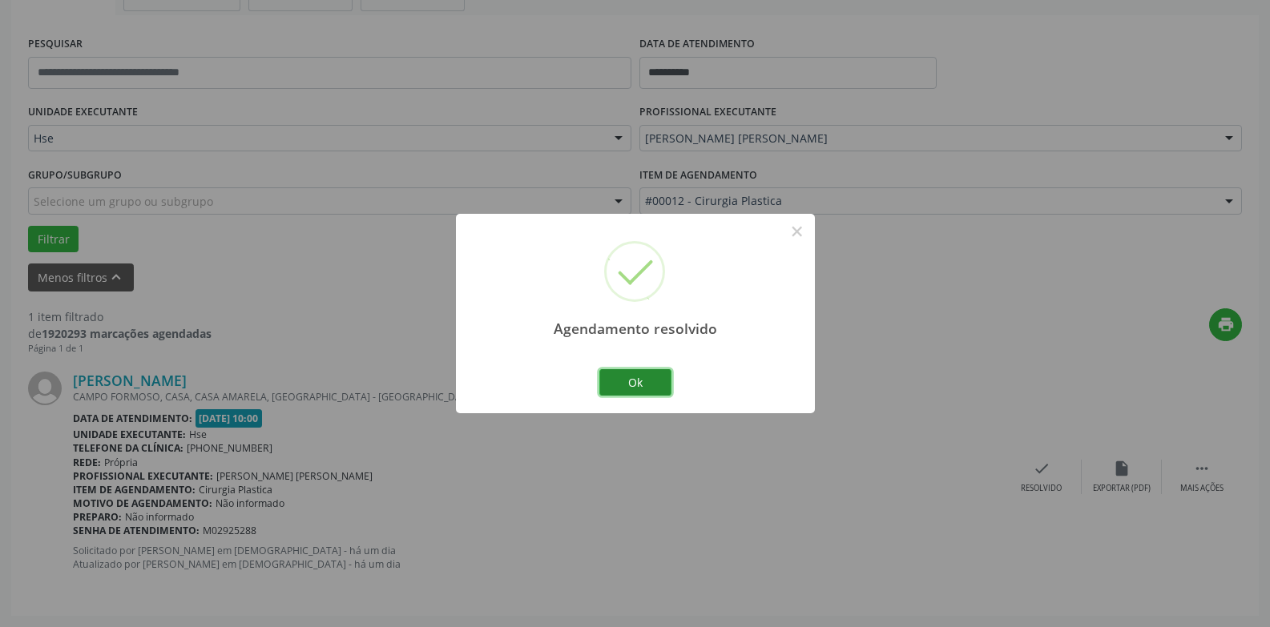
click at [632, 385] on button "Ok" at bounding box center [635, 382] width 72 height 27
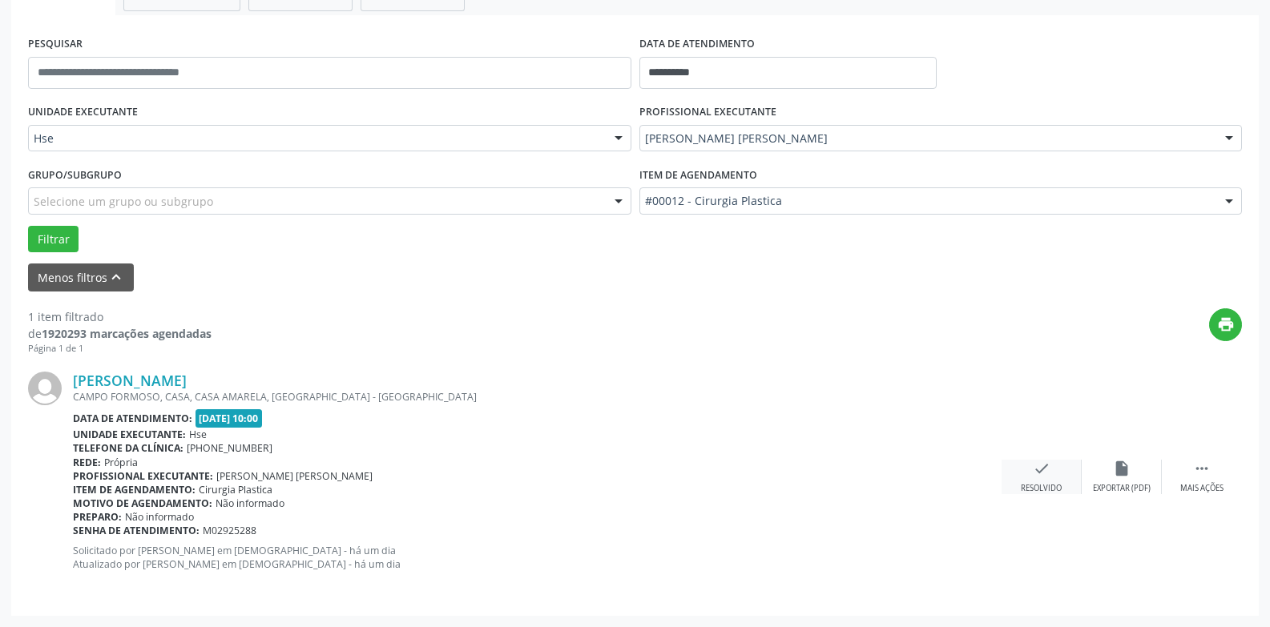
click at [1036, 479] on div "check Resolvido" at bounding box center [1041, 477] width 80 height 34
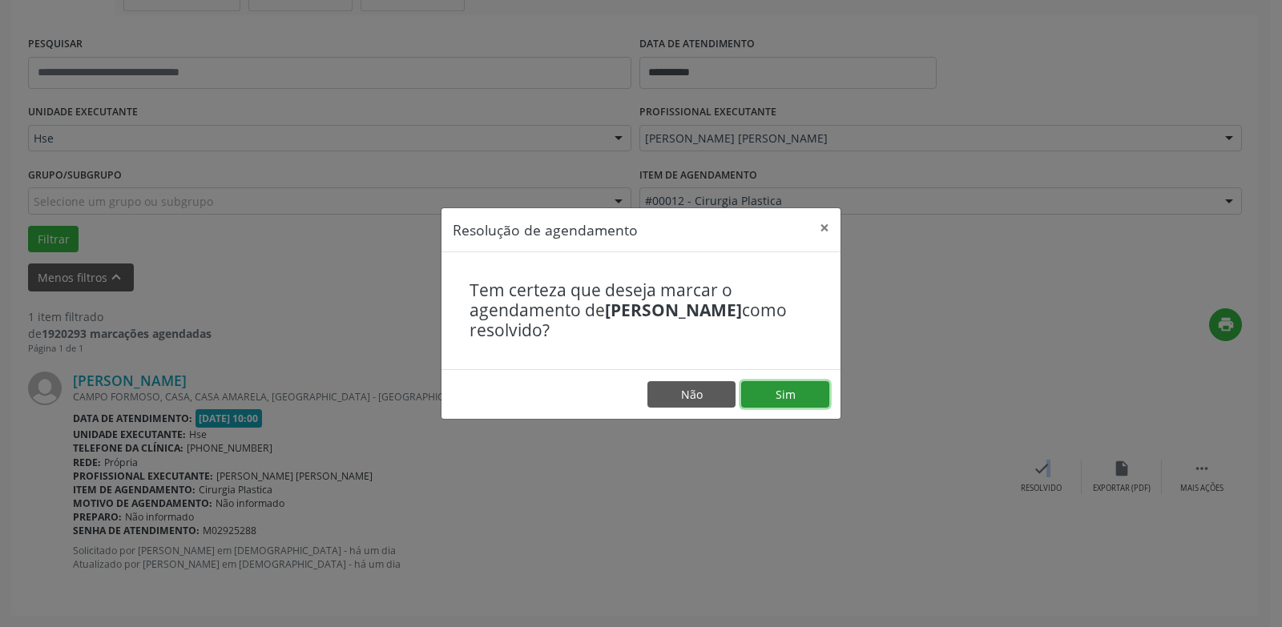
click at [793, 400] on button "Sim" at bounding box center [785, 394] width 88 height 27
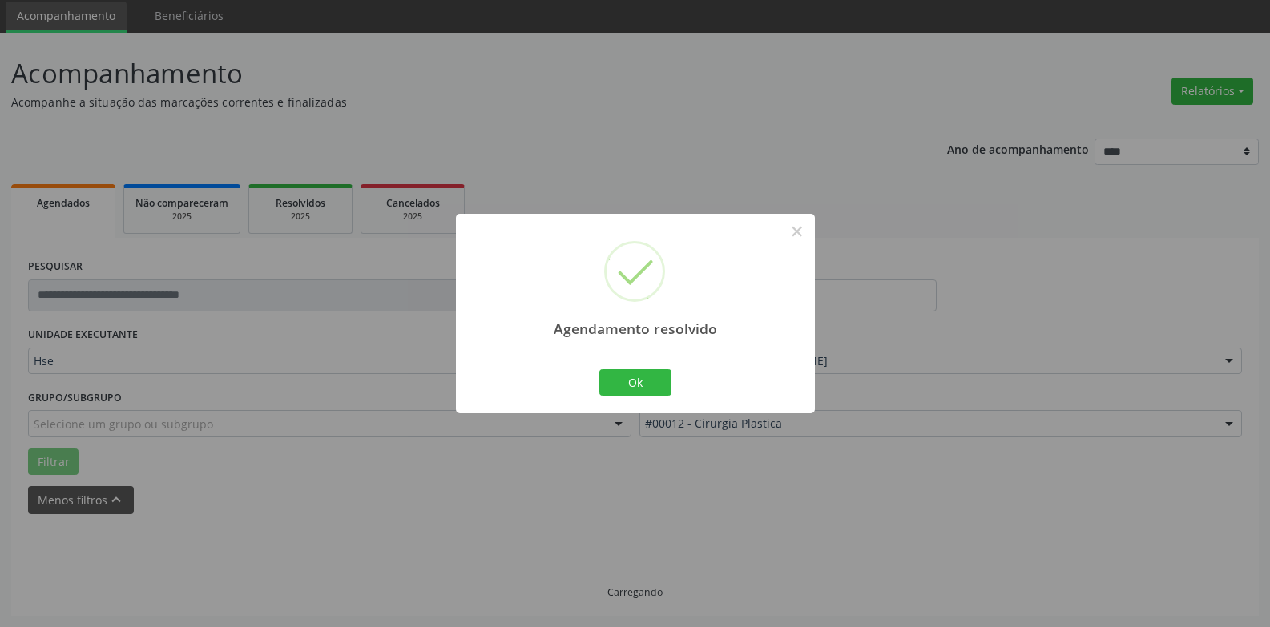
scroll to position [21, 0]
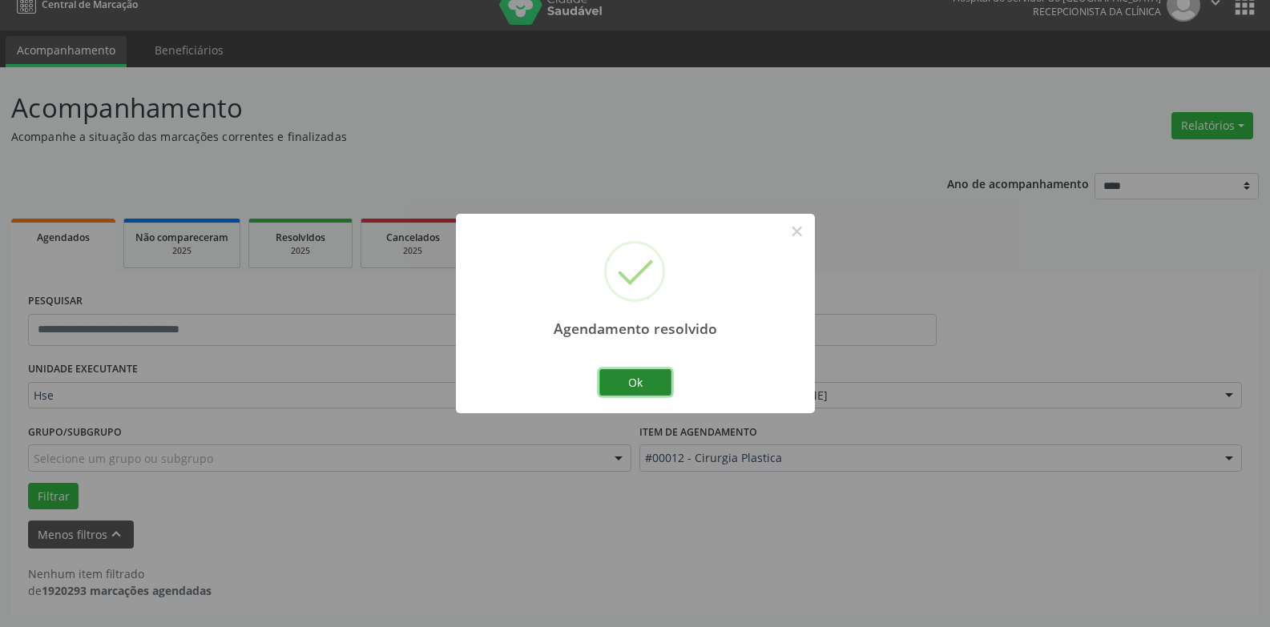
click at [638, 381] on button "Ok" at bounding box center [635, 382] width 72 height 27
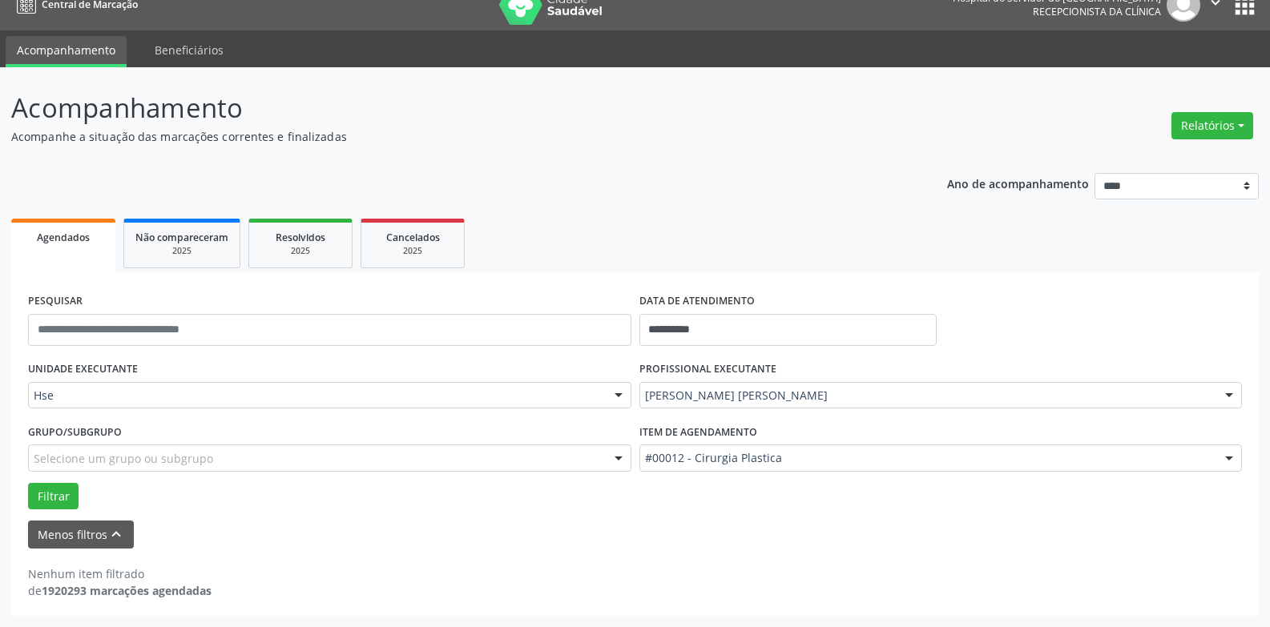
scroll to position [0, 0]
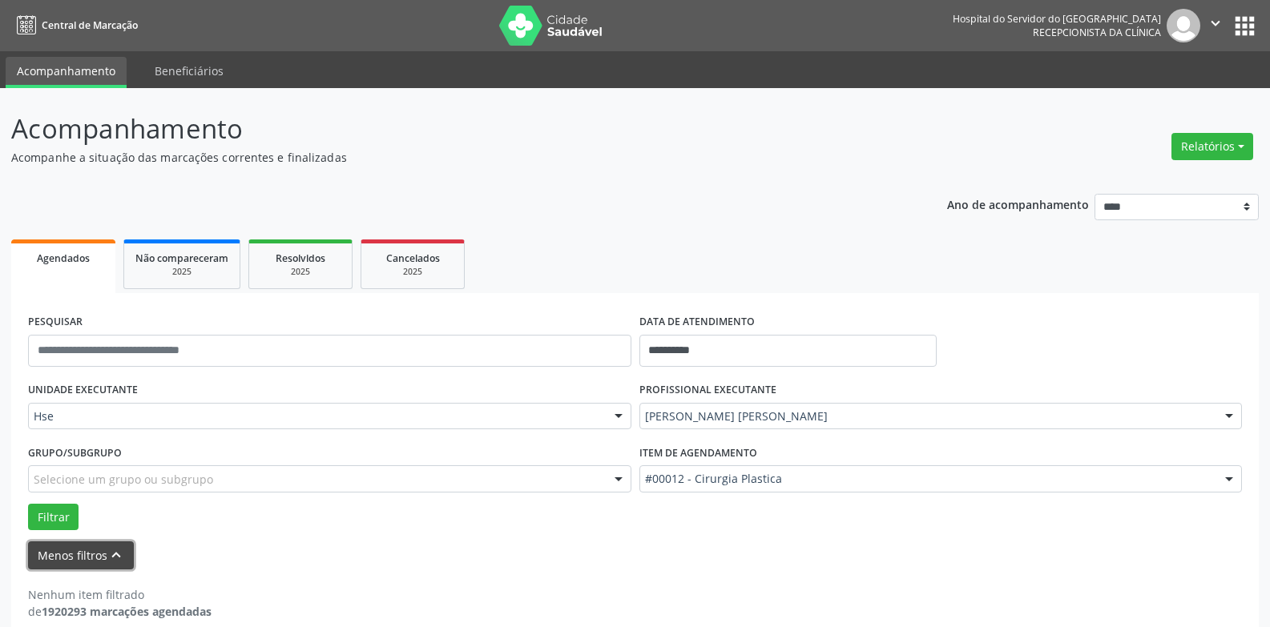
click at [64, 552] on button "Menos filtros keyboard_arrow_up" at bounding box center [81, 556] width 106 height 28
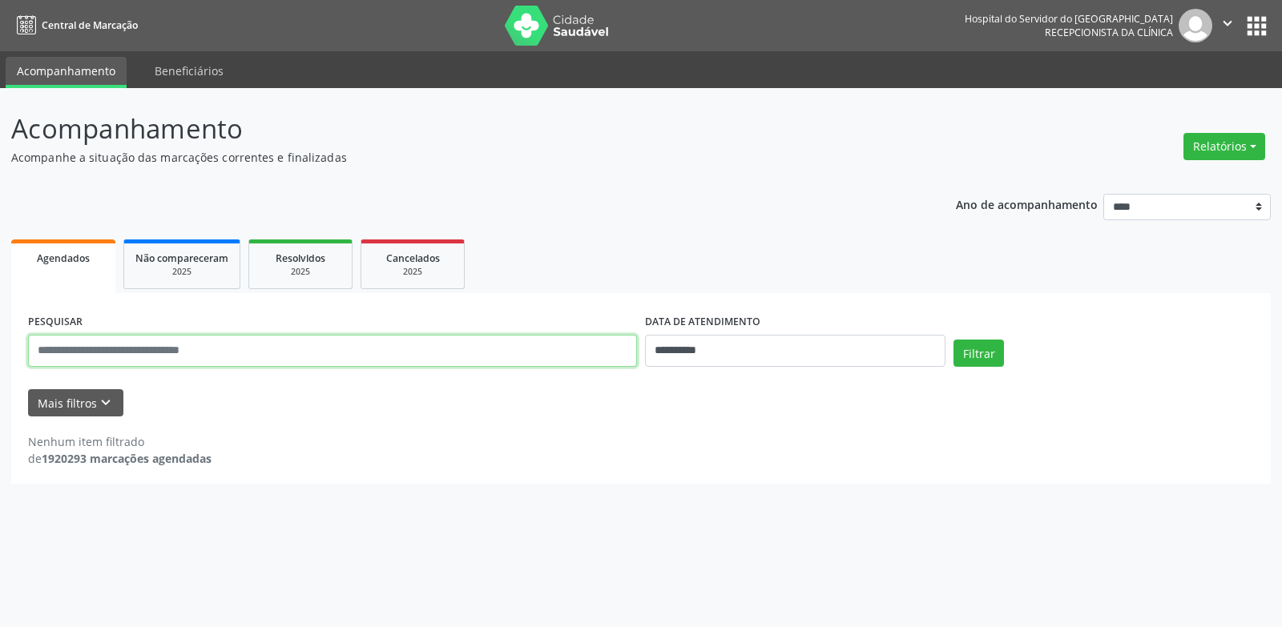
click at [148, 357] on input "text" at bounding box center [332, 351] width 609 height 32
type input "**********"
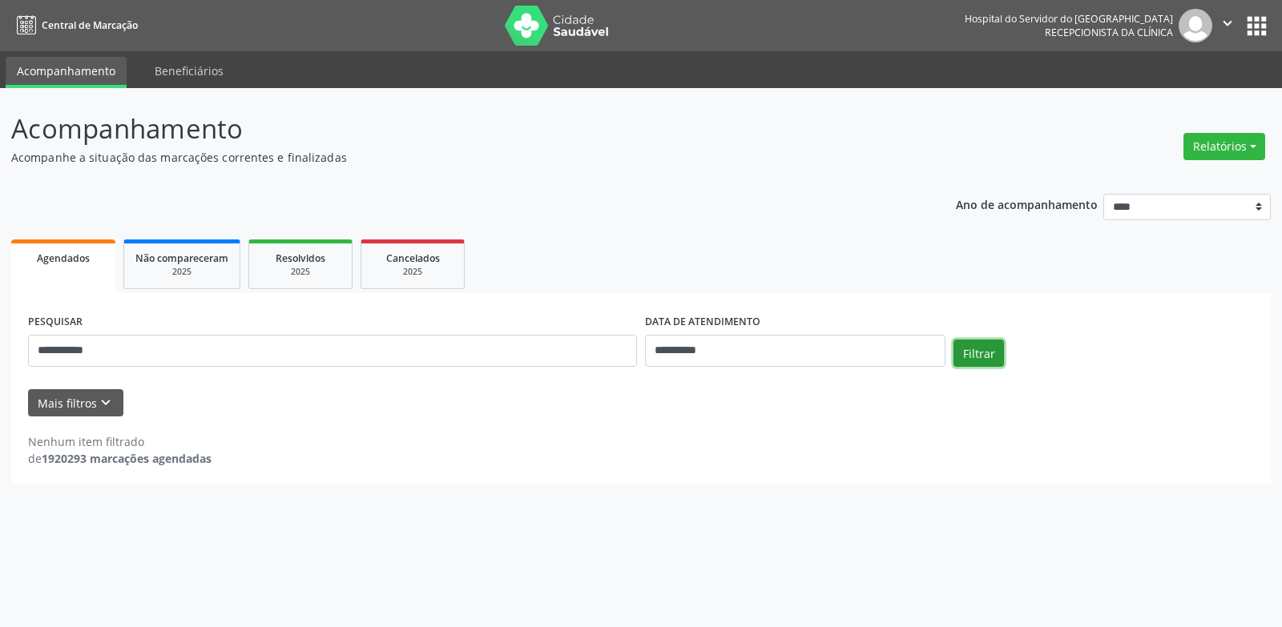
click at [974, 359] on button "Filtrar" at bounding box center [978, 353] width 50 height 27
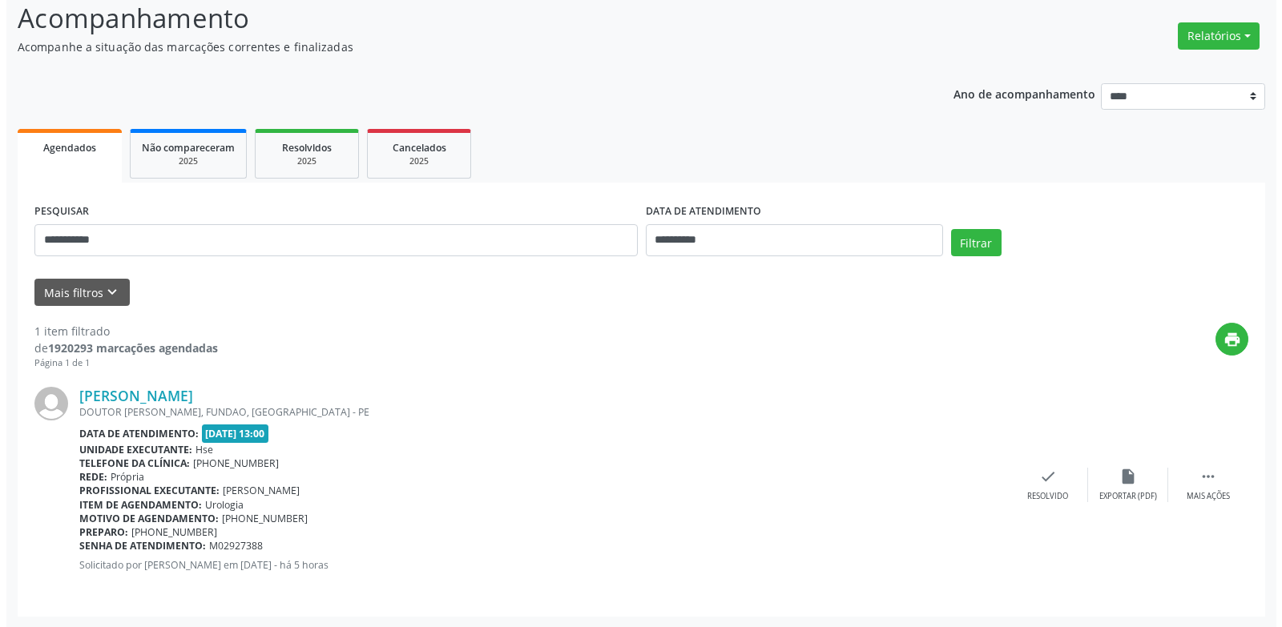
scroll to position [111, 0]
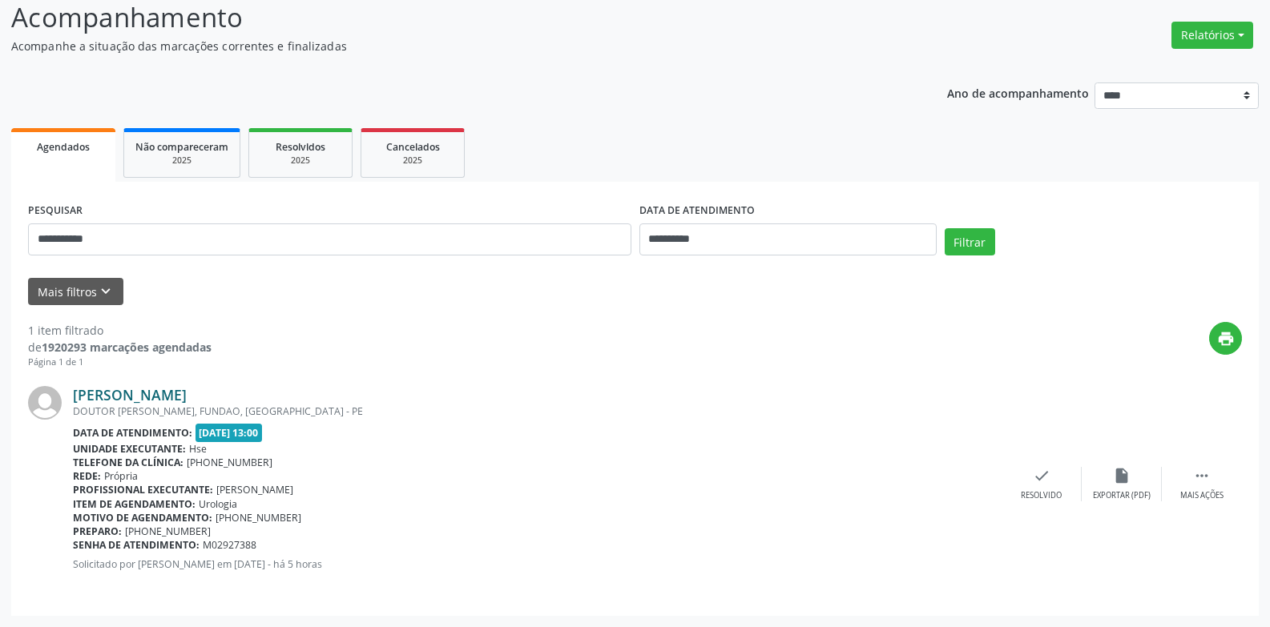
click at [159, 401] on link "[PERSON_NAME]" at bounding box center [130, 395] width 114 height 18
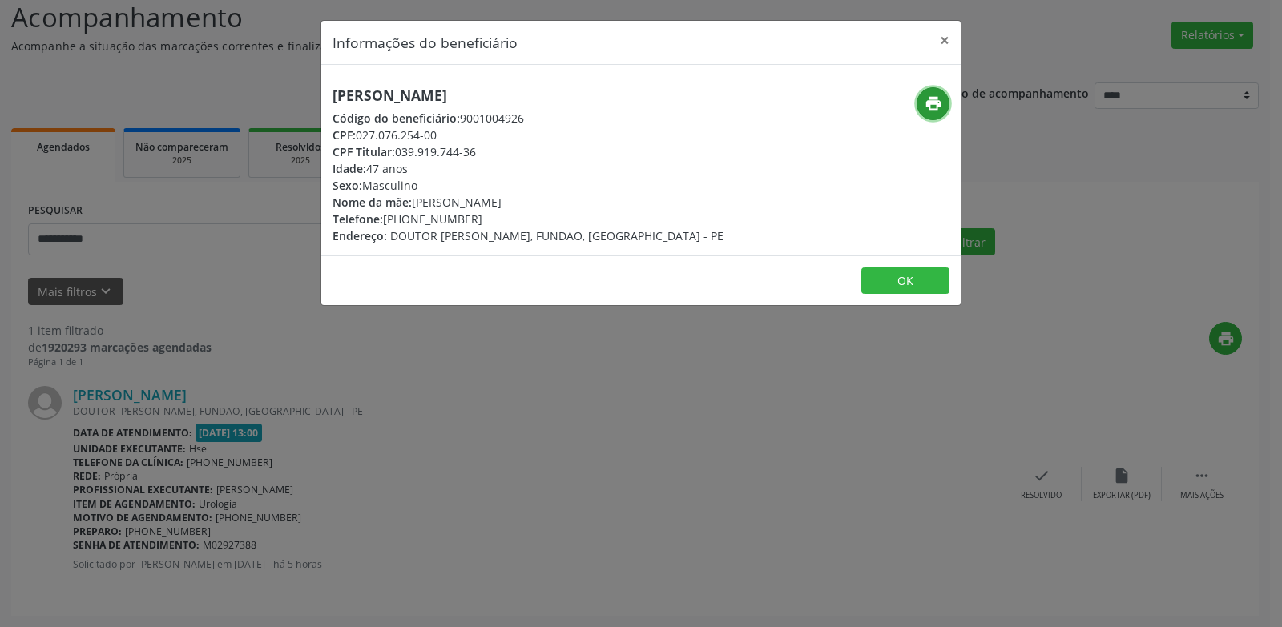
click at [928, 106] on icon "print" at bounding box center [933, 104] width 18 height 18
